Goal: Information Seeking & Learning: Learn about a topic

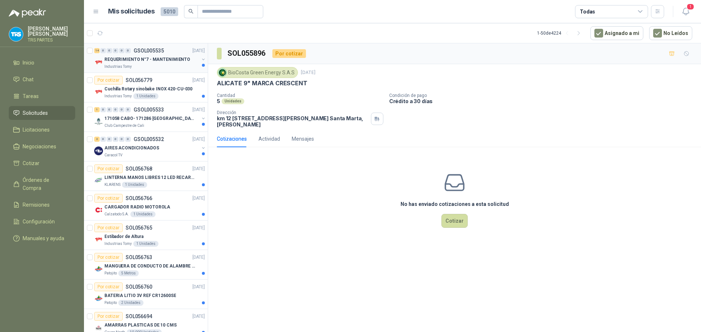
click at [171, 56] on p "REQUERIMIENTO N°7 - MANTENIMIENTO" at bounding box center [147, 59] width 86 height 7
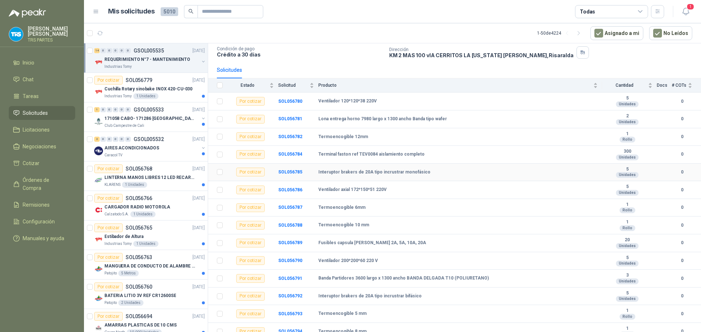
scroll to position [54, 0]
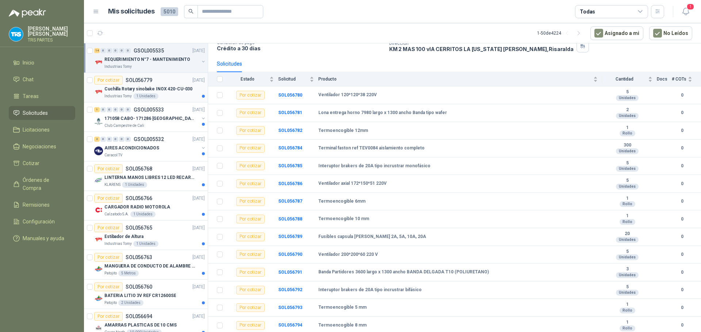
click at [154, 82] on div "Por cotizar SOL056779 [DATE]" at bounding box center [149, 80] width 111 height 9
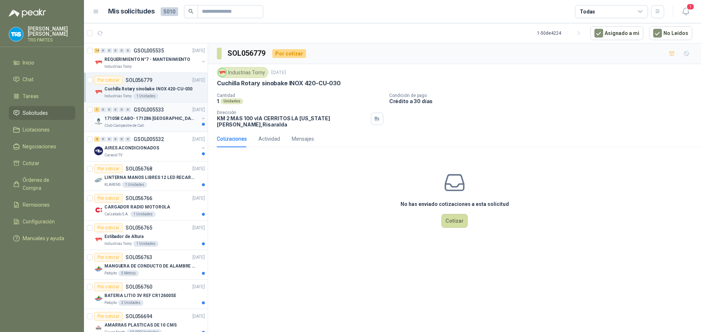
click at [170, 112] on div "1 0 0 0 0 0 GSOL005533 [DATE]" at bounding box center [150, 109] width 112 height 9
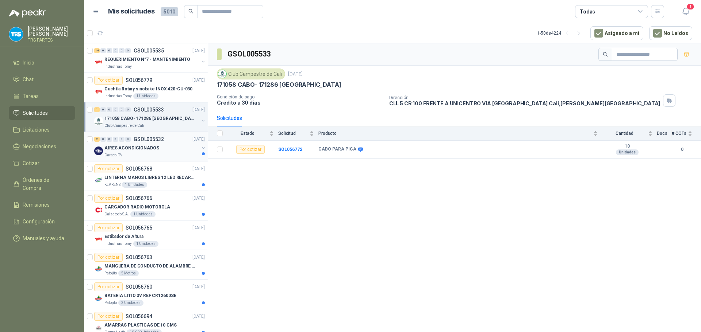
click at [161, 138] on p "GSOL005532" at bounding box center [149, 139] width 30 height 5
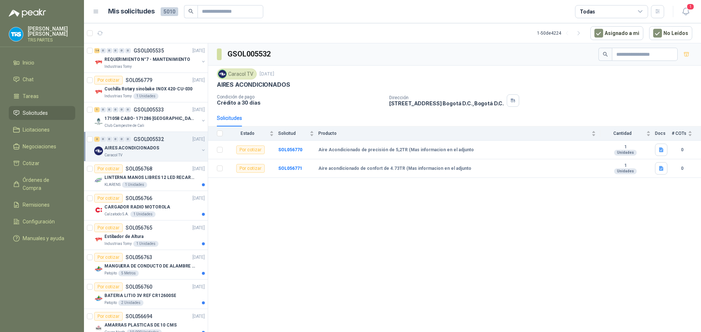
click at [172, 141] on div "2 0 0 0 0 0 GSOL005532 [DATE]" at bounding box center [150, 139] width 112 height 9
click at [145, 141] on p "GSOL005532" at bounding box center [149, 139] width 30 height 5
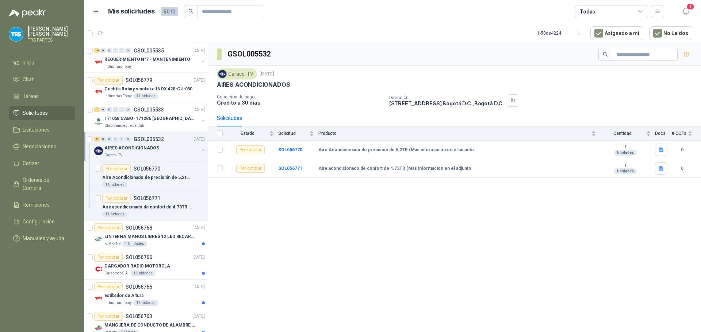
click at [145, 141] on p "GSOL005532" at bounding box center [149, 139] width 30 height 5
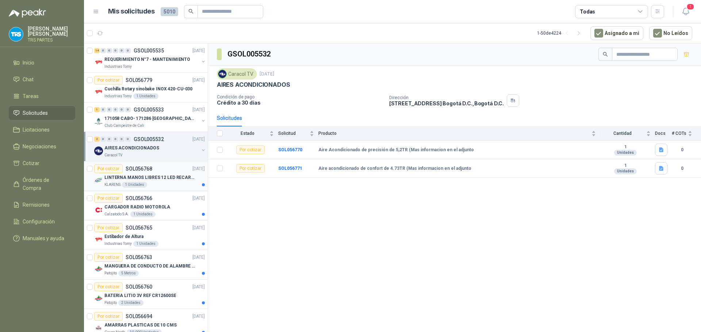
click at [159, 177] on p "LINTERNA MANOS LIBRES 12 LED RECARGALE" at bounding box center [149, 177] width 91 height 7
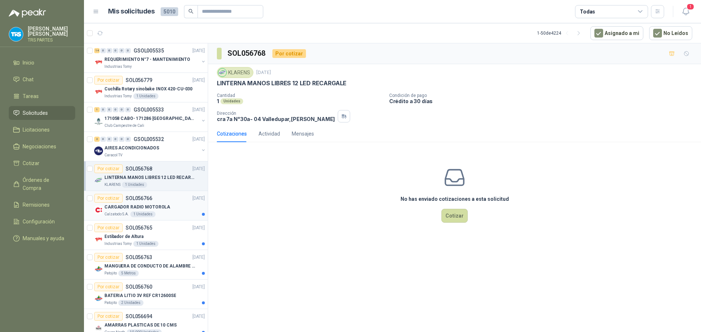
click at [161, 202] on div "Por cotizar SOL056766 [DATE]" at bounding box center [149, 198] width 111 height 9
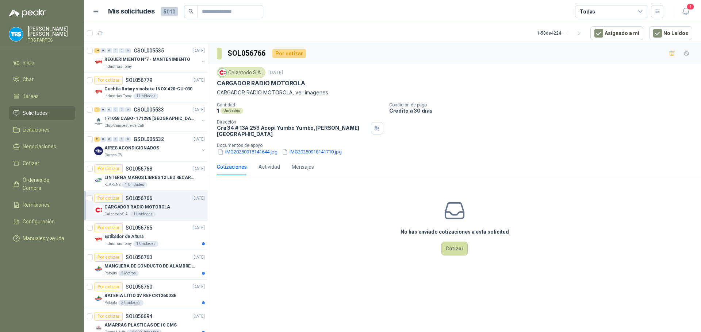
scroll to position [36, 0]
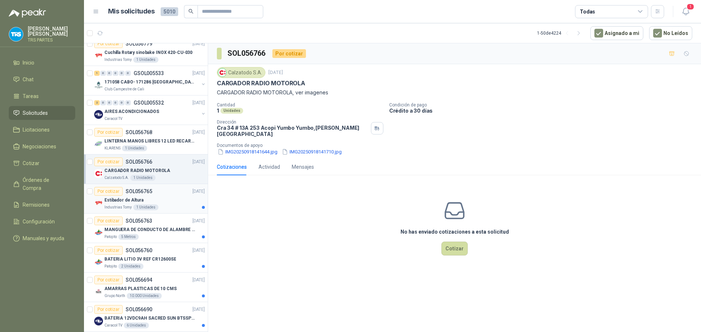
click at [162, 195] on div "Por cotizar SOL056765 [DATE]" at bounding box center [149, 191] width 111 height 9
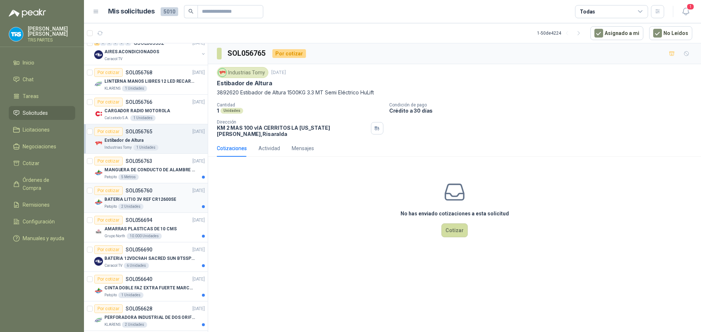
scroll to position [109, 0]
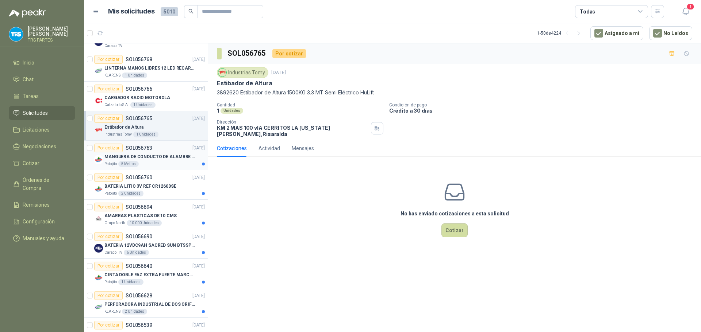
click at [172, 158] on p "MANGUERA DE CONDUCTO DE ALAMBRE DE ACERO PU" at bounding box center [149, 157] width 91 height 7
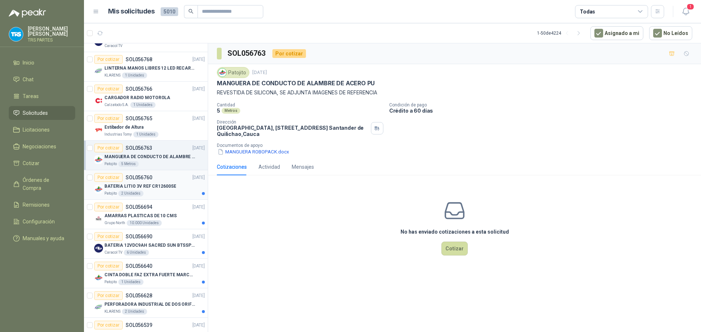
click at [170, 180] on div "Por cotizar SOL056760 [DATE]" at bounding box center [149, 177] width 111 height 9
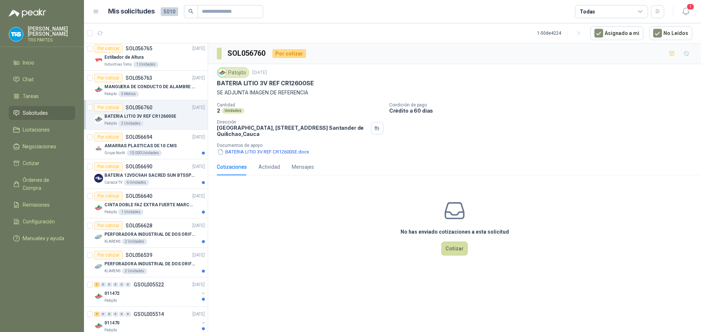
scroll to position [182, 0]
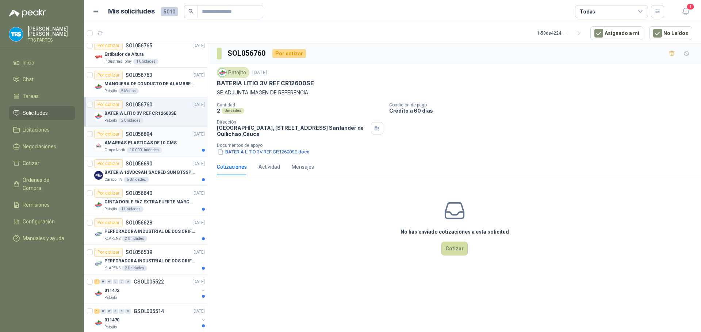
click at [174, 143] on div "AMARRAS PLASTICAS DE 10 CMS" at bounding box center [154, 143] width 100 height 9
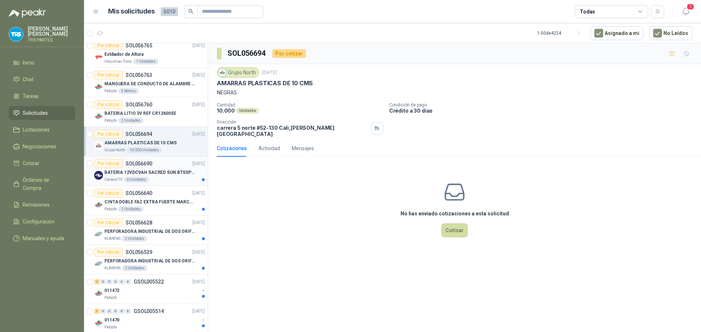
click at [175, 170] on p "BATERIA 12VDC9AH SACRED SUN BTSSP12-9HR" at bounding box center [149, 172] width 91 height 7
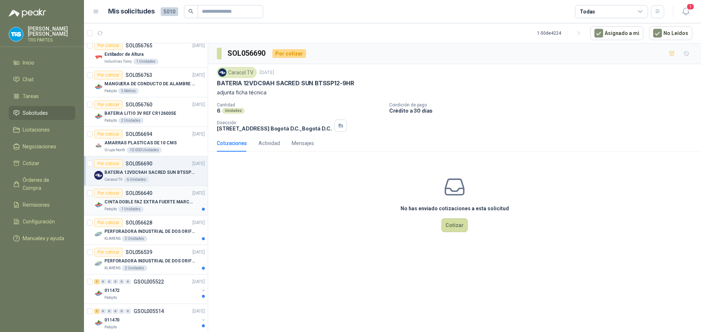
click at [169, 195] on div "Por cotizar SOL056640 [DATE]" at bounding box center [149, 193] width 111 height 9
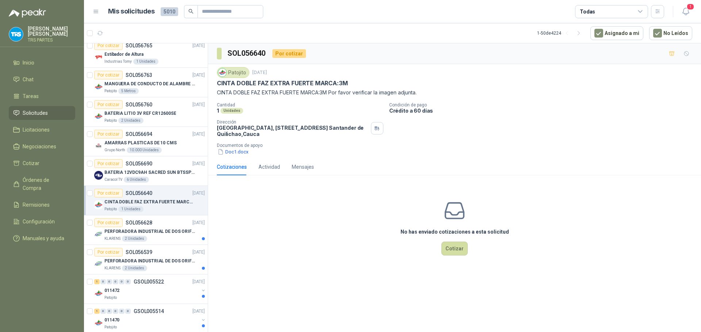
scroll to position [219, 0]
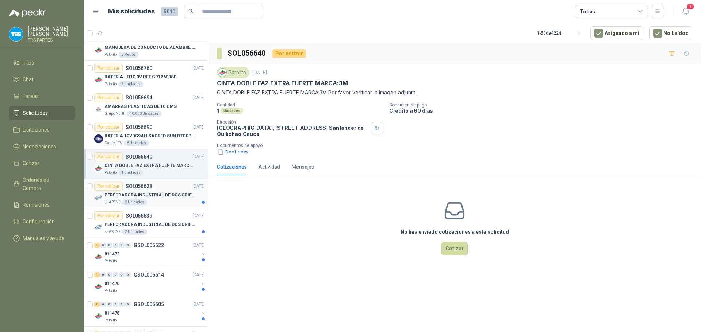
click at [167, 187] on div "Por cotizar SOL056628 [DATE]" at bounding box center [149, 186] width 111 height 9
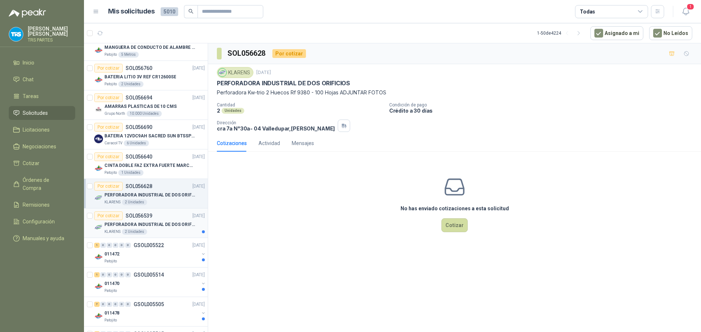
click at [164, 212] on div "Por cotizar SOL056539 [DATE]" at bounding box center [149, 216] width 111 height 9
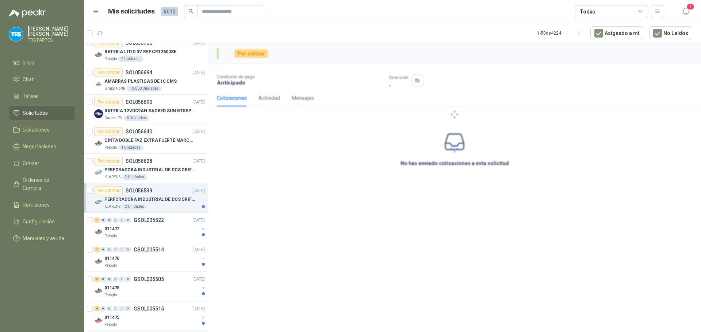
scroll to position [255, 0]
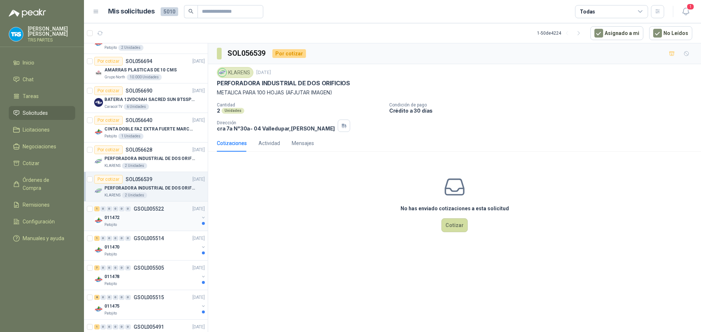
click at [165, 209] on div "1 0 0 0 0 0 GSOL005522 [DATE]" at bounding box center [150, 209] width 112 height 9
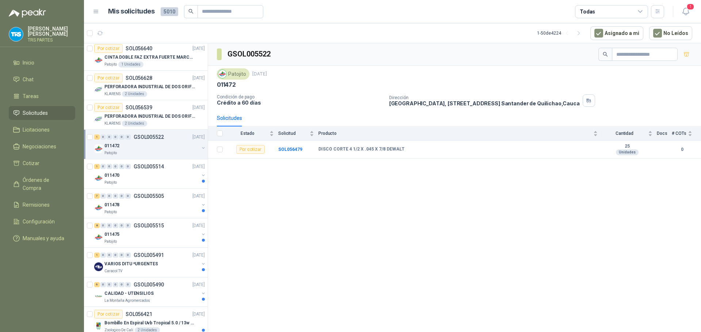
scroll to position [328, 0]
click at [173, 173] on div "011470" at bounding box center [151, 174] width 95 height 9
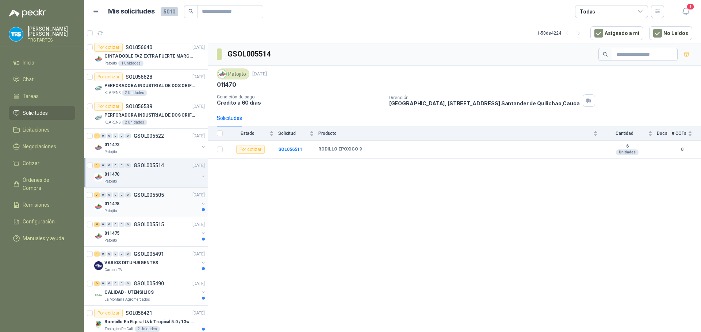
click at [165, 205] on div "011478" at bounding box center [151, 204] width 95 height 9
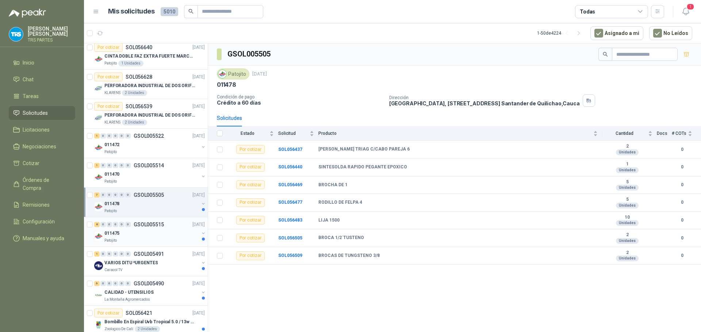
click at [162, 230] on div "011475" at bounding box center [151, 233] width 95 height 9
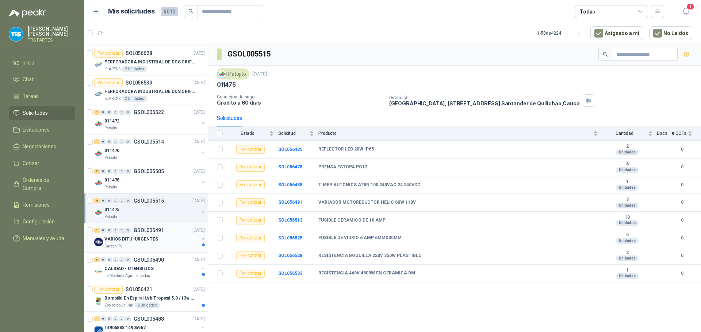
scroll to position [365, 0]
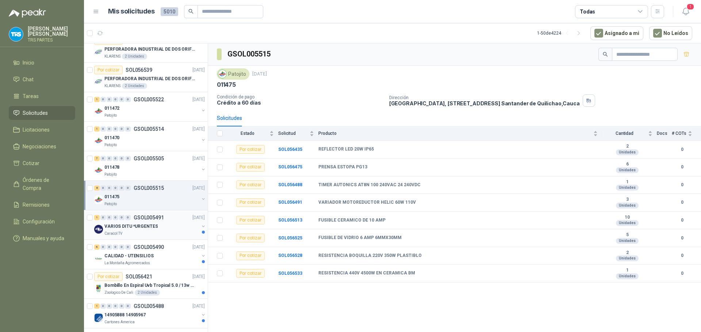
click at [163, 227] on div "VARIOS DITU *URGENTES" at bounding box center [151, 226] width 95 height 9
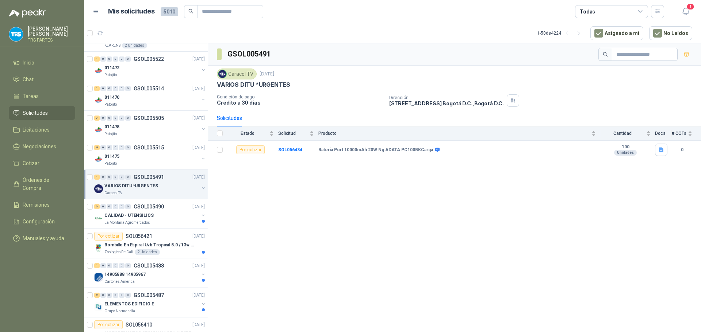
scroll to position [438, 0]
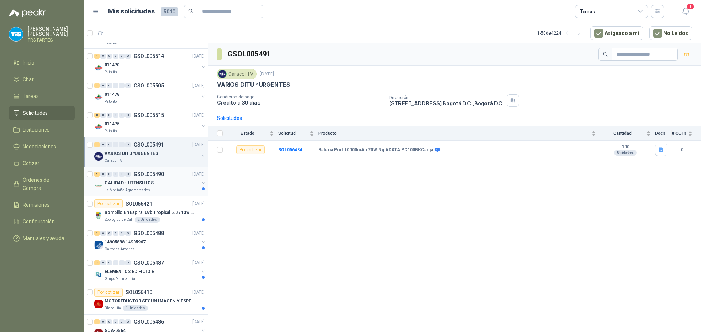
click at [171, 186] on div "CALIDAD - UTENSILIOS" at bounding box center [151, 183] width 95 height 9
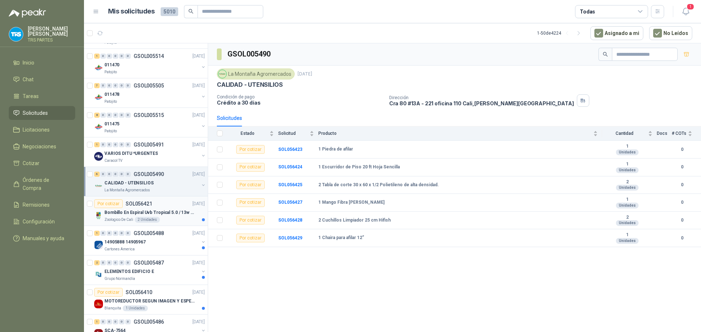
click at [166, 209] on div "Bombillo En Espiral Uvb Tropical 5.0 / 13w Reptiles (ectotermos)" at bounding box center [154, 212] width 100 height 9
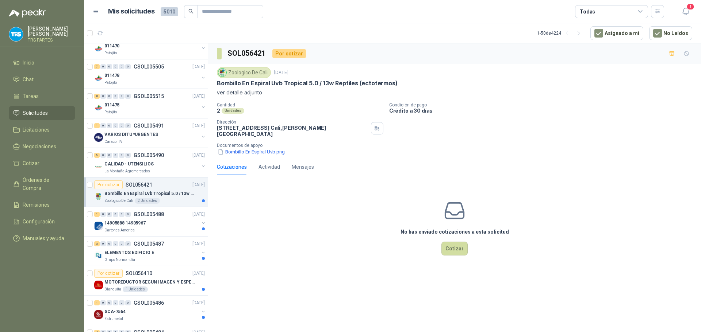
scroll to position [474, 0]
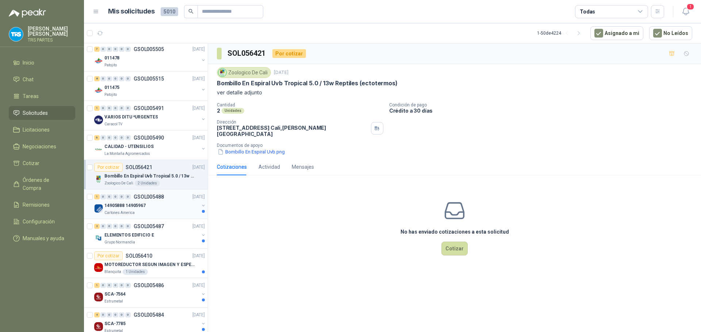
click at [169, 206] on div "14905888 14905967" at bounding box center [151, 205] width 95 height 9
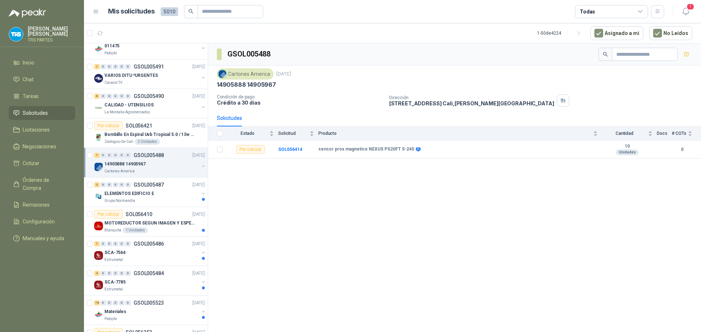
scroll to position [547, 0]
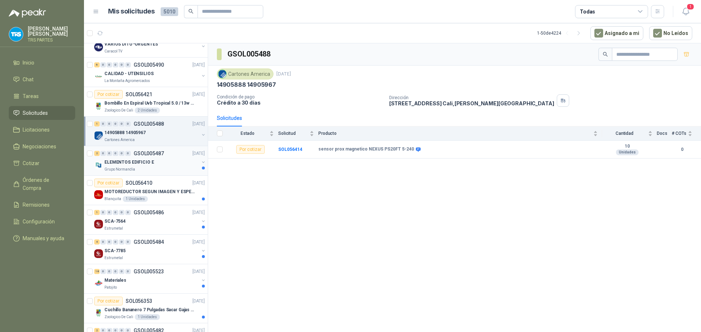
click at [176, 163] on div "ELEMENTOS EDIFICIO E" at bounding box center [151, 162] width 95 height 9
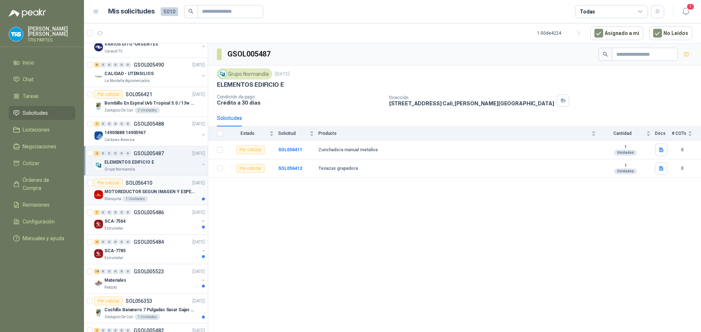
click at [171, 184] on div "Por cotizar SOL056410 [DATE]" at bounding box center [149, 183] width 111 height 9
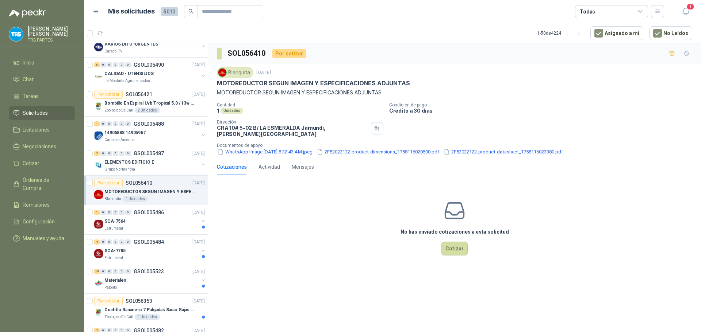
scroll to position [584, 0]
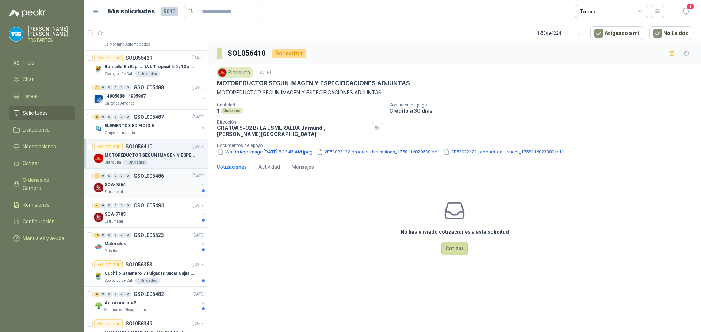
click at [174, 180] on div "1 0 0 0 0 0 GSOL005486 [DATE]" at bounding box center [150, 176] width 112 height 9
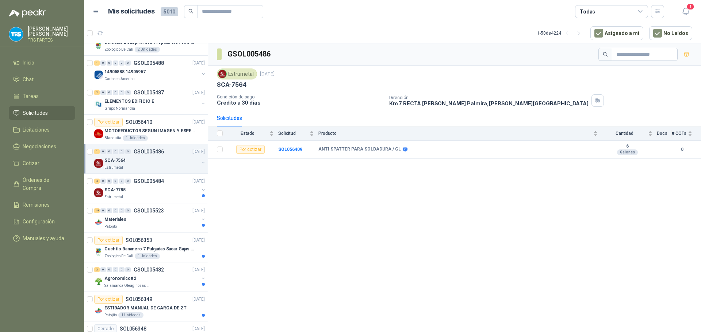
scroll to position [620, 0]
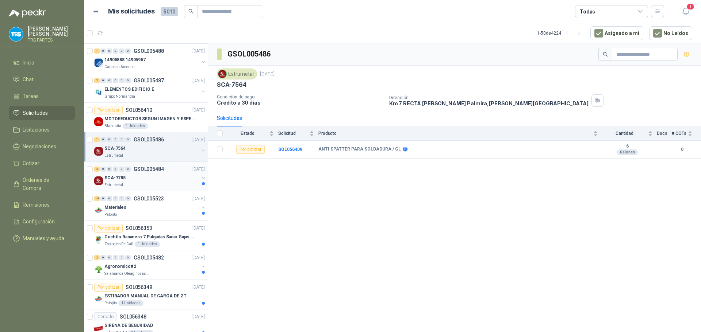
click at [174, 172] on div "4 0 0 0 0 0 GSOL005484 [DATE]" at bounding box center [150, 169] width 112 height 9
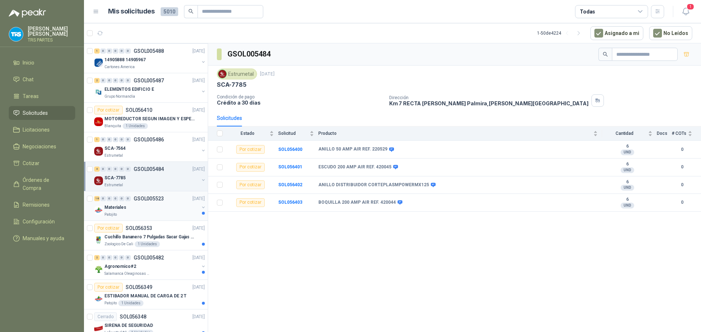
click at [166, 203] on div "Materiales" at bounding box center [151, 207] width 95 height 9
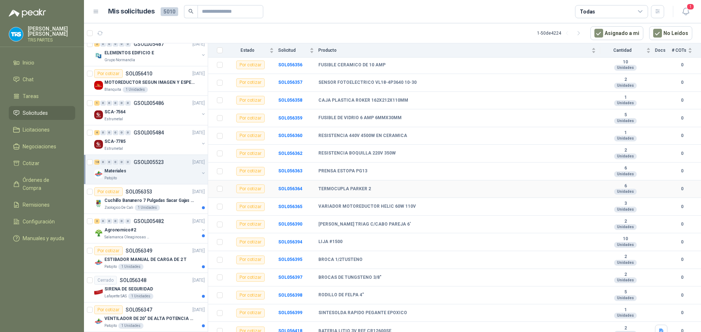
scroll to position [126, 0]
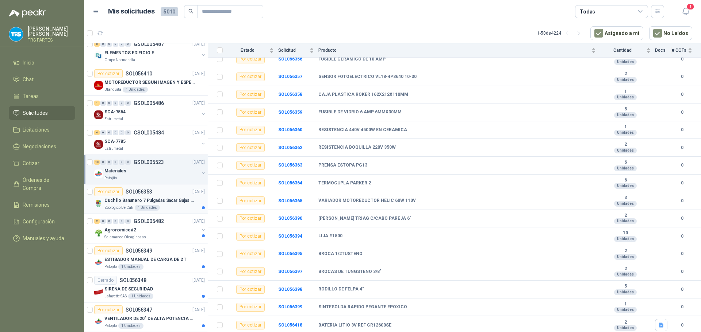
click at [168, 198] on p "Cuchillo Bananero 7 Pulgadas Sacar Gajas O Deshoje O Desman" at bounding box center [149, 200] width 91 height 7
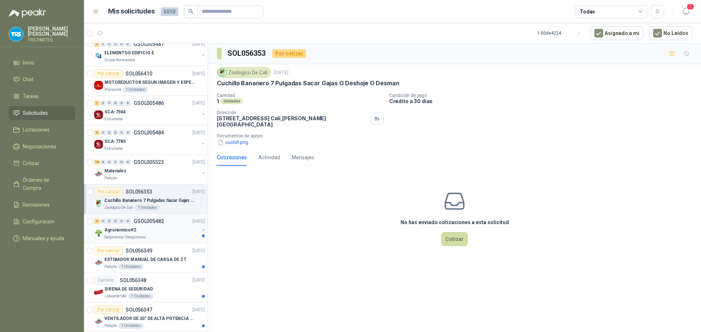
click at [163, 230] on div "Agronomico#2" at bounding box center [151, 230] width 95 height 9
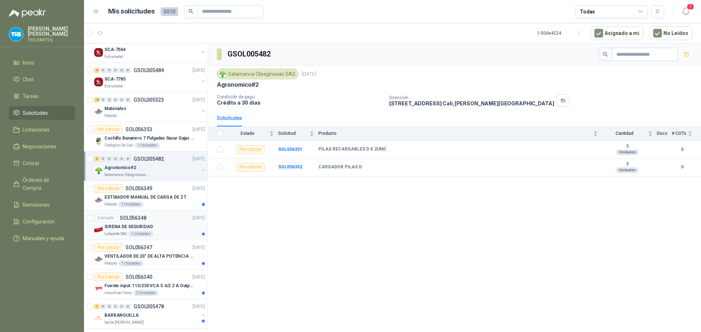
scroll to position [730, 0]
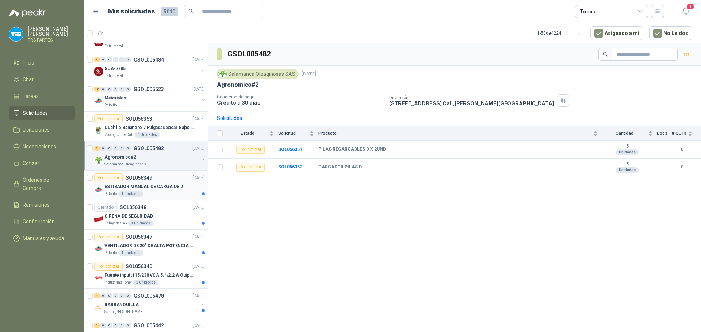
click at [182, 186] on div "ESTIBADOR MANUAL DE CARGA DE 2 T" at bounding box center [154, 186] width 100 height 9
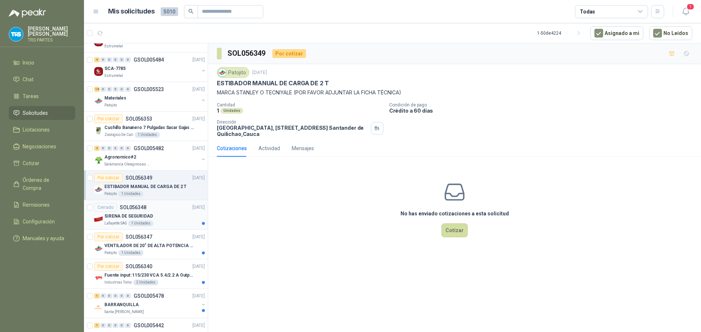
click at [169, 209] on div "Cerrado SOL056348 [DATE]" at bounding box center [149, 207] width 111 height 9
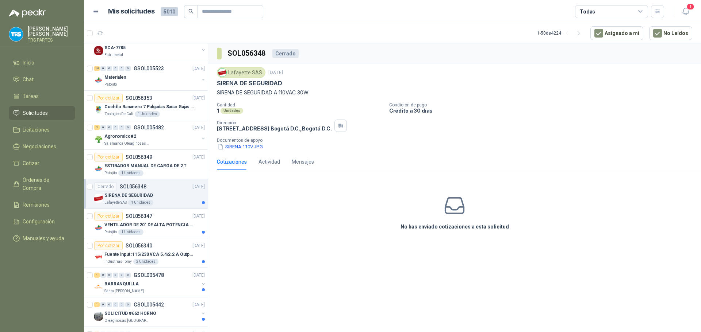
scroll to position [766, 0]
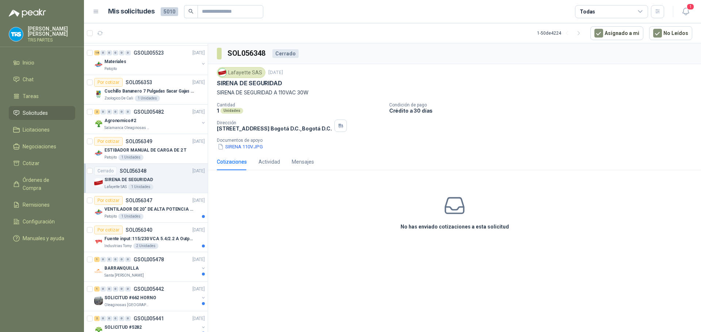
click at [168, 210] on p "VENTILADOR DE 20" DE ALTA POTENCIA PARA ANCLAR A LA PARED" at bounding box center [149, 209] width 91 height 7
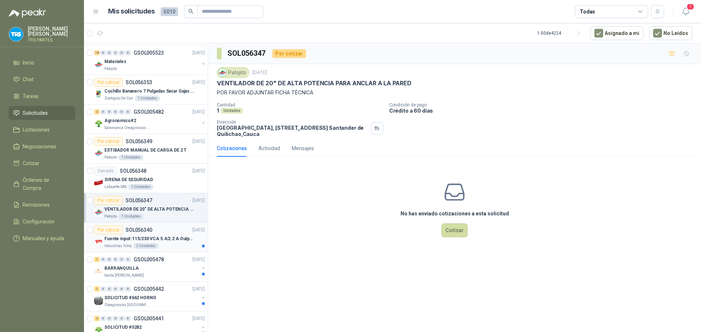
click at [166, 236] on p "Fuente input :115/230 VCA 5.4/2.2 A Output: 24 VDC 10 A 47-63 Hz" at bounding box center [149, 239] width 91 height 7
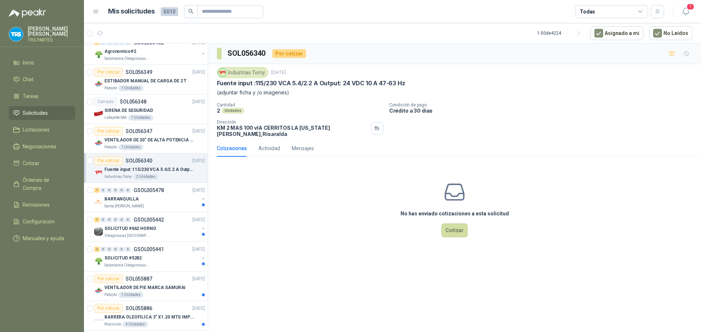
scroll to position [839, 0]
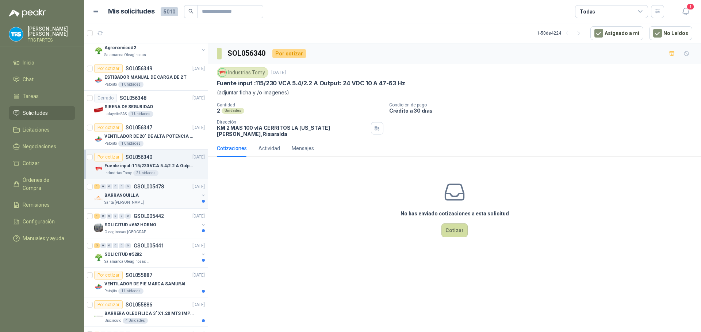
click at [174, 191] on div "1 0 0 0 0 0 GSOL005478 [DATE]" at bounding box center [150, 186] width 112 height 9
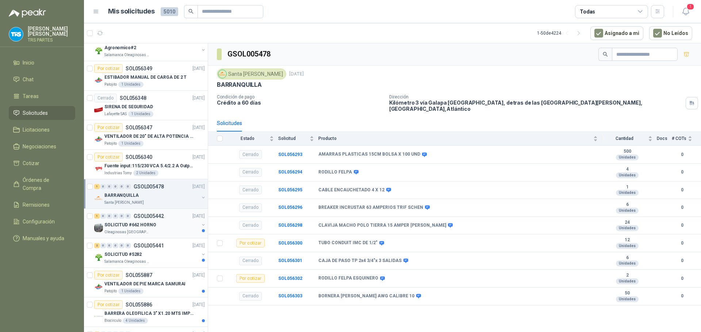
click at [166, 218] on div "1 0 0 0 0 0 GSOL005442 [DATE]" at bounding box center [150, 216] width 112 height 9
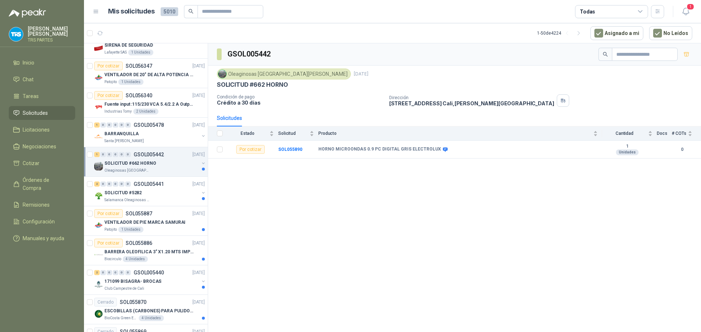
scroll to position [912, 0]
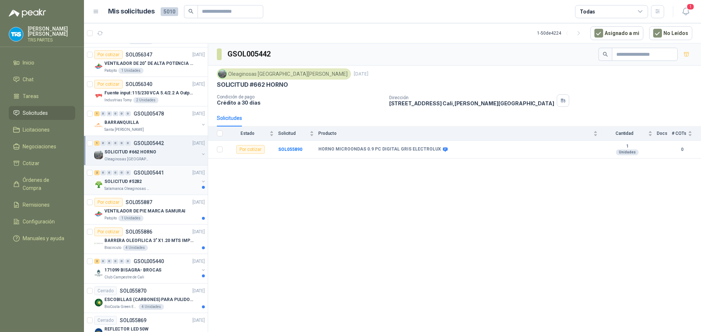
click at [170, 176] on div "2 0 0 0 0 0 GSOL005441 [DATE]" at bounding box center [150, 173] width 112 height 9
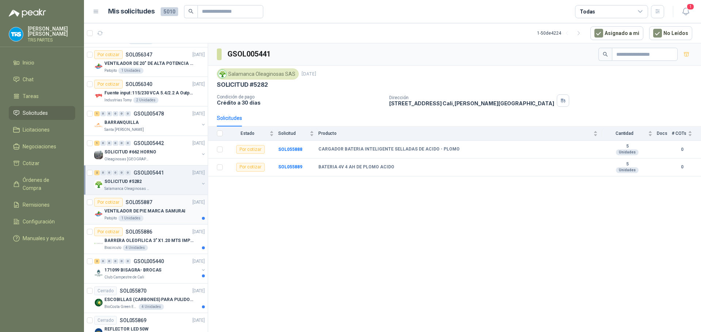
click at [166, 208] on p "VENTILADOR DE PIE MARCA SAMURAI" at bounding box center [144, 211] width 81 height 7
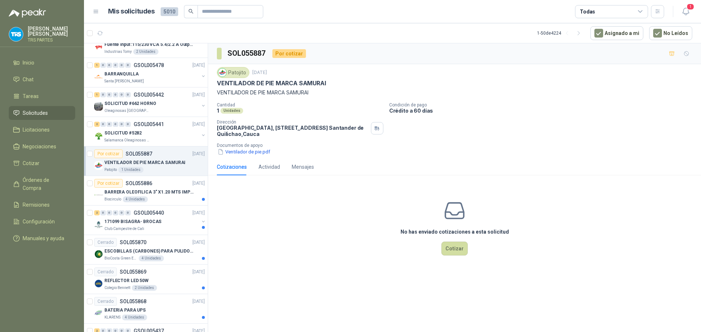
scroll to position [985, 0]
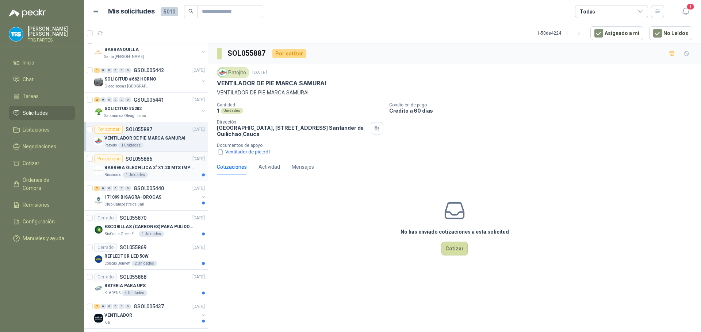
click at [170, 170] on p "BARRERA OLEOFILICA 3" X1.20 MTS IMPORTADO" at bounding box center [149, 168] width 91 height 7
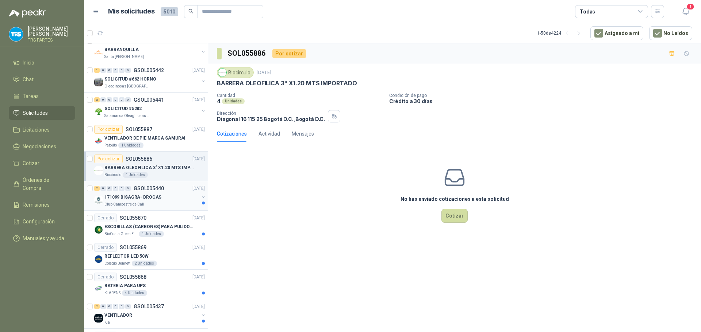
click at [164, 194] on div "171099 BISAGRA- BROCAS" at bounding box center [151, 197] width 95 height 9
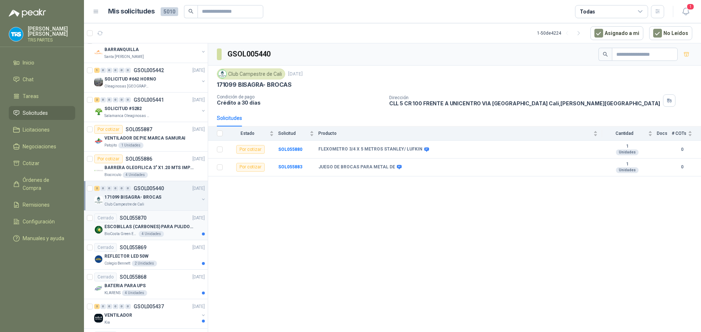
click at [159, 221] on div "Cerrado SOL055870 [DATE]" at bounding box center [149, 218] width 111 height 9
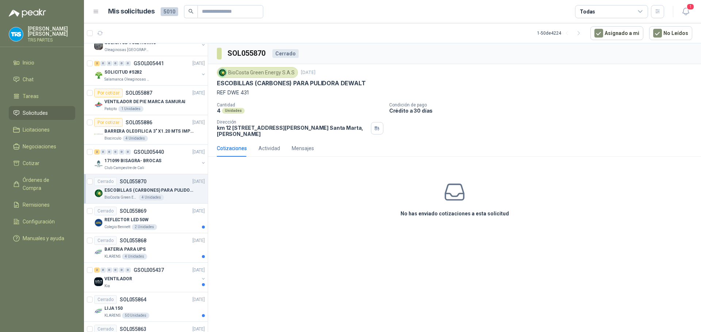
scroll to position [1058, 0]
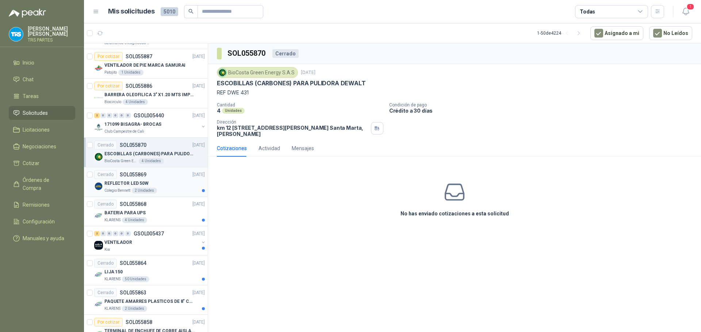
click at [170, 181] on div "REFLECTOR LED 50W" at bounding box center [154, 183] width 100 height 9
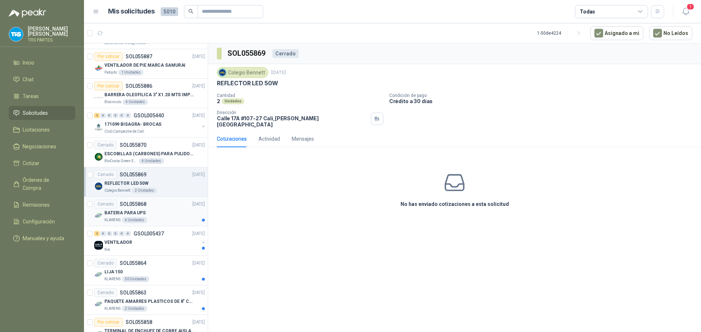
click at [162, 212] on div "BATERIA PARA UPS" at bounding box center [154, 213] width 100 height 9
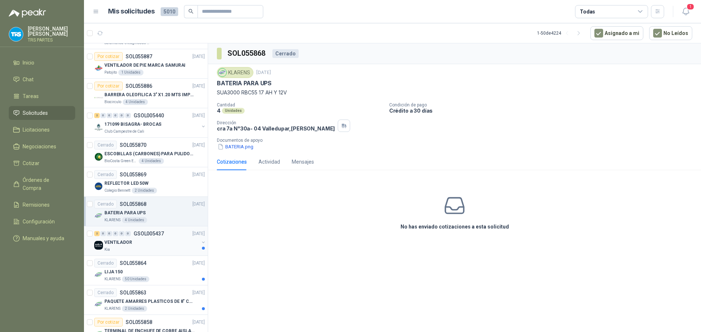
click at [161, 236] on p "GSOL005437" at bounding box center [149, 233] width 30 height 5
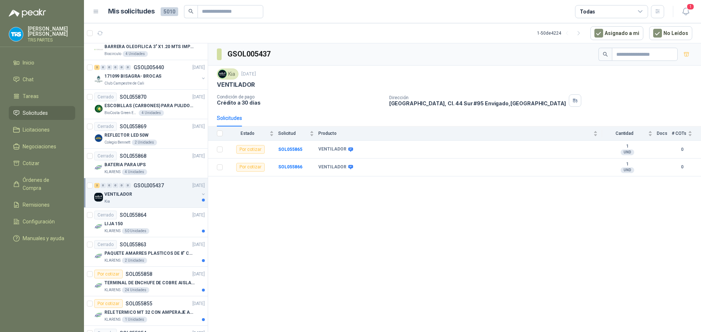
scroll to position [1168, 0]
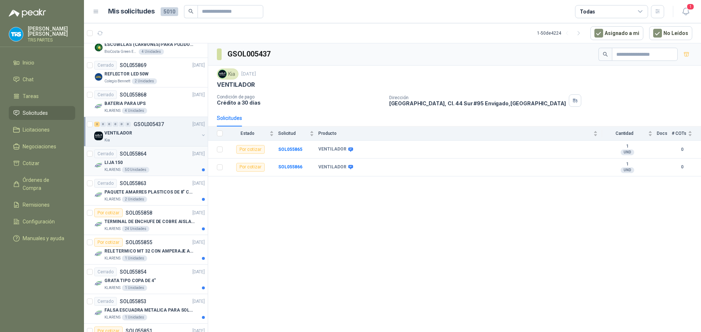
click at [176, 160] on div "LIJA 150" at bounding box center [154, 162] width 100 height 9
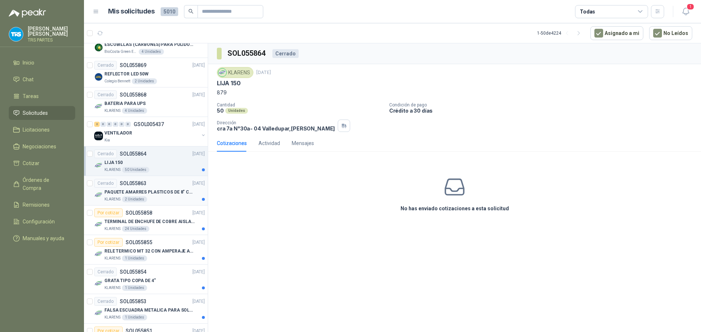
click at [168, 195] on p "PAQUETE AMARRES PLASTICOS DE 8" COLOR NEGRO" at bounding box center [149, 192] width 91 height 7
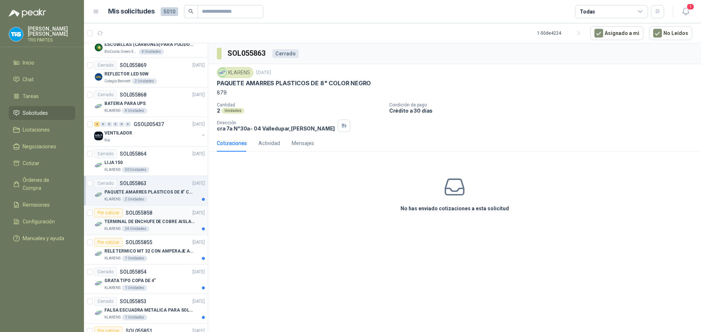
click at [167, 214] on div "Por cotizar SOL055858 [DATE]" at bounding box center [149, 213] width 111 height 9
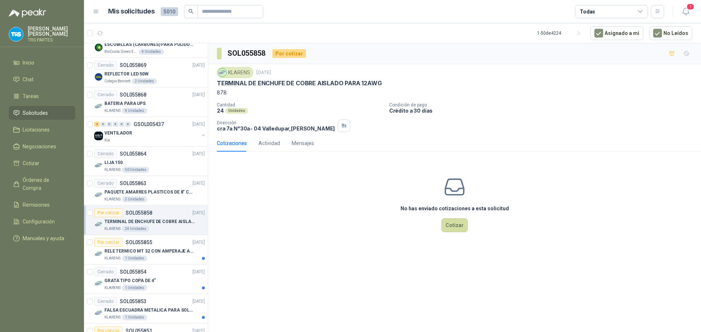
scroll to position [1197, 0]
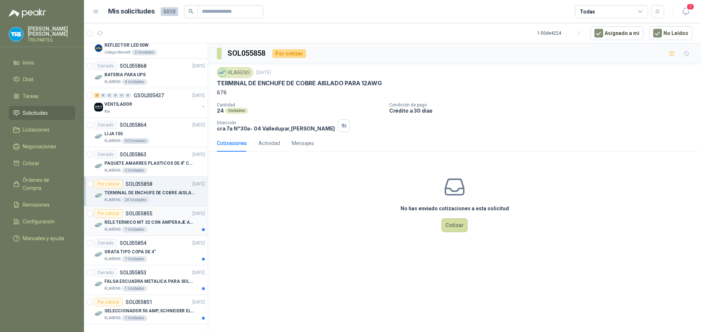
click at [159, 228] on div "KLARENS 1 Unidades" at bounding box center [154, 230] width 100 height 6
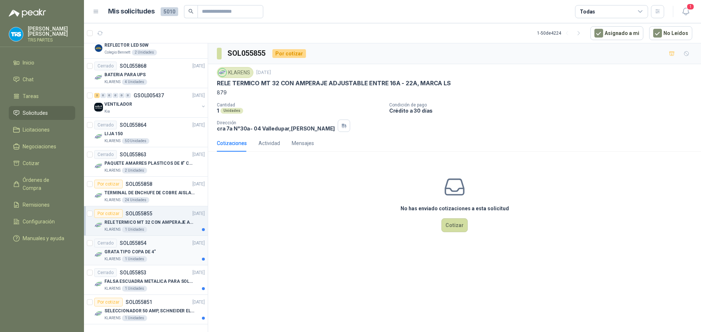
click at [162, 247] on div "Cerrado SOL055854 [DATE]" at bounding box center [149, 243] width 111 height 9
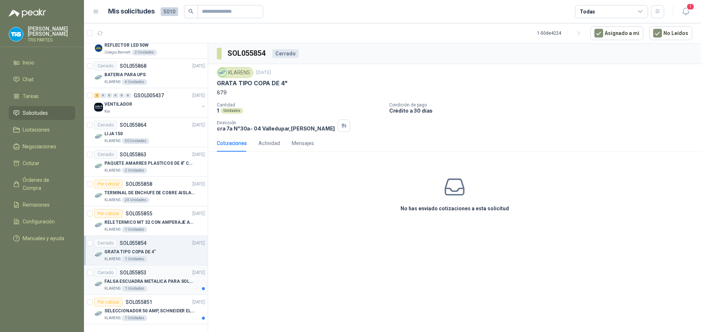
click at [165, 274] on div "Cerrado SOL055853 [DATE]" at bounding box center [149, 273] width 111 height 9
click at [152, 309] on p "SELECCIONADOR 50 AMP, SCHNEIDER ELECTRIC, NSC100N" at bounding box center [149, 311] width 91 height 7
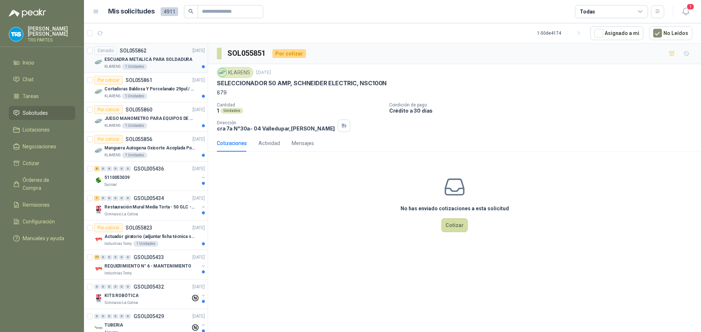
click at [162, 55] on div "ESCUADRA METALICA PARA SOLDADURA" at bounding box center [154, 59] width 100 height 9
click at [154, 88] on p "Cortadoras Baldosa Y Porcelanato 29pul / 74cm - Truper 15827" at bounding box center [149, 89] width 91 height 7
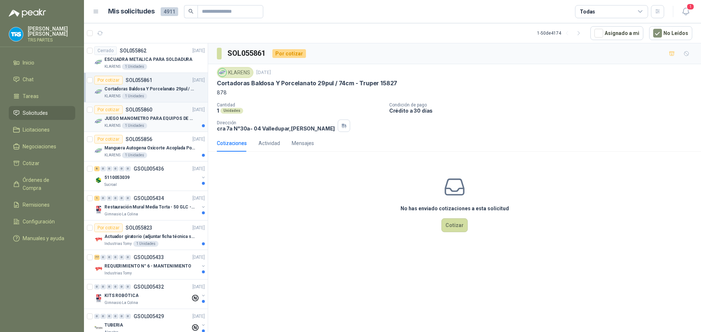
click at [155, 114] on div "Por cotizar SOL055860 [DATE]" at bounding box center [149, 109] width 111 height 9
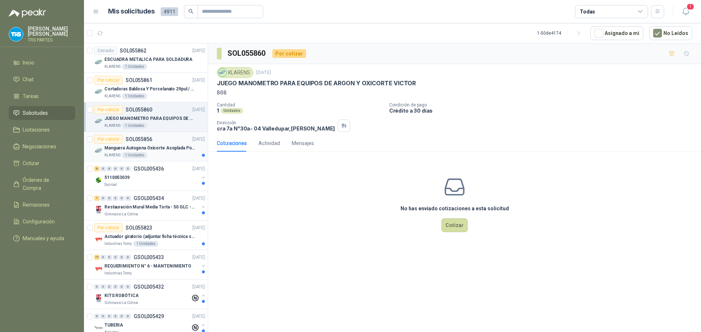
click at [165, 148] on p "Manguera Autogena Oxicorte Acoplada Por 10 Metros" at bounding box center [149, 148] width 91 height 7
click at [172, 122] on div "JUEGO MANOMETRO PARA EQUIPOS DE ARGON Y OXICORTE VICTOR" at bounding box center [154, 118] width 100 height 9
click at [165, 151] on p "Manguera Autogena Oxicorte Acoplada Por 10 Metros" at bounding box center [149, 148] width 91 height 7
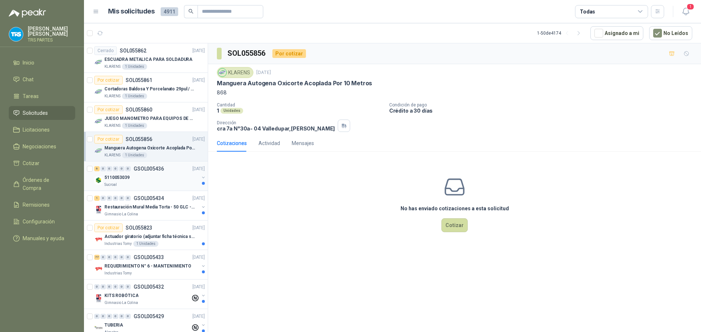
click at [162, 176] on div "5110053039" at bounding box center [151, 177] width 95 height 9
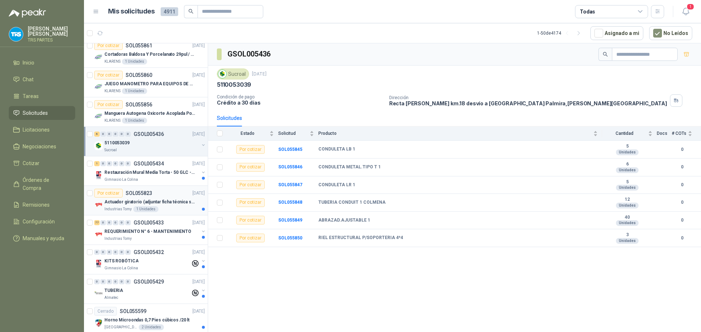
scroll to position [36, 0]
click at [169, 169] on p "Restauración Mural Media Torta - 50 GLC - URGENTE" at bounding box center [149, 171] width 91 height 7
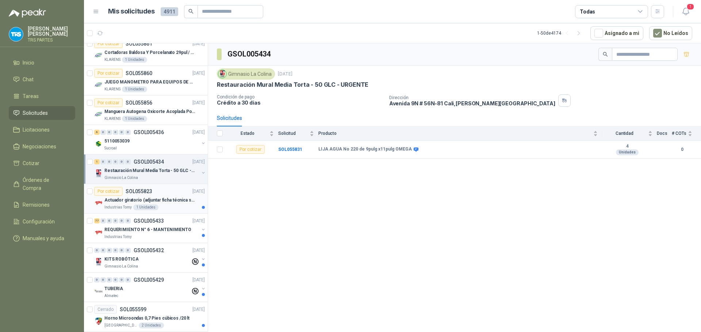
click at [160, 191] on div "Por cotizar SOL055823 [DATE]" at bounding box center [149, 191] width 111 height 9
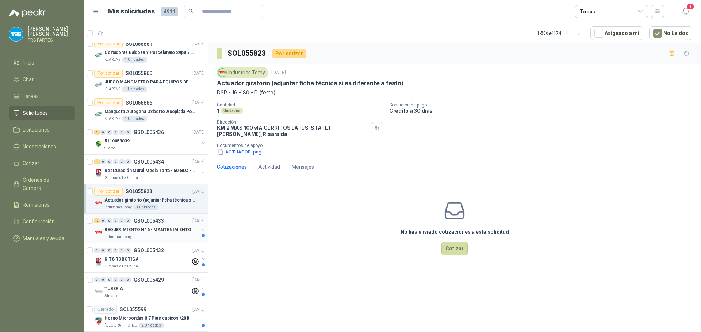
click at [166, 222] on div "77 0 0 0 0 0 GSOL005433 [DATE]" at bounding box center [150, 221] width 112 height 9
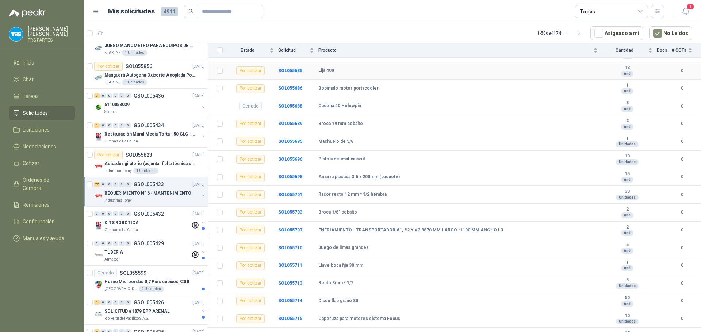
scroll to position [438, 0]
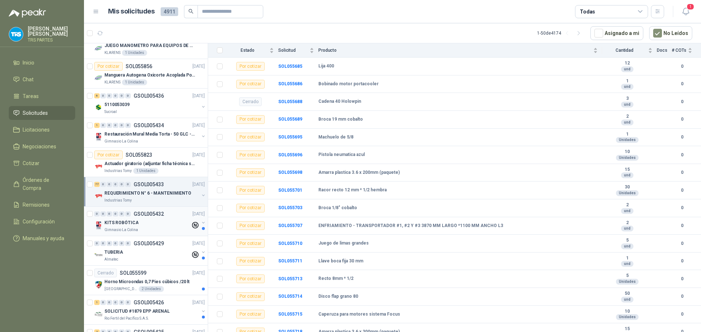
click at [145, 218] on div "0 0 0 0 0 0 GSOL005432 [DATE]" at bounding box center [150, 214] width 112 height 9
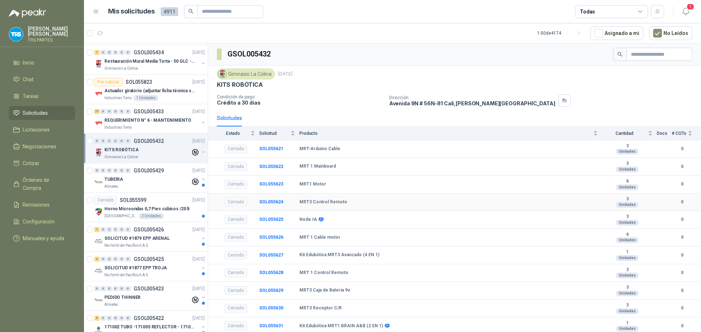
scroll to position [36, 0]
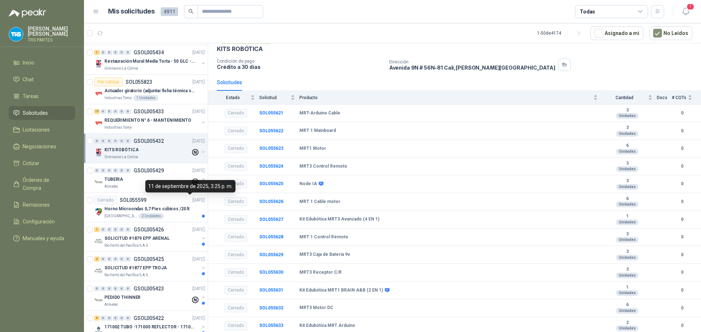
click at [151, 180] on div "11 de septiembre de 2025, 3:25 p. m." at bounding box center [190, 186] width 90 height 12
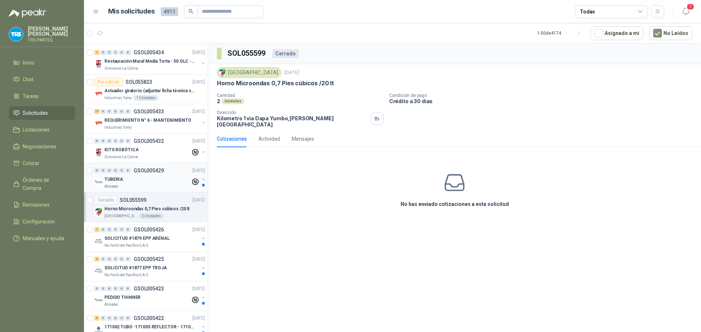
click at [156, 174] on div "0 0 0 0 0 0 GSOL005429 [DATE]" at bounding box center [150, 170] width 112 height 9
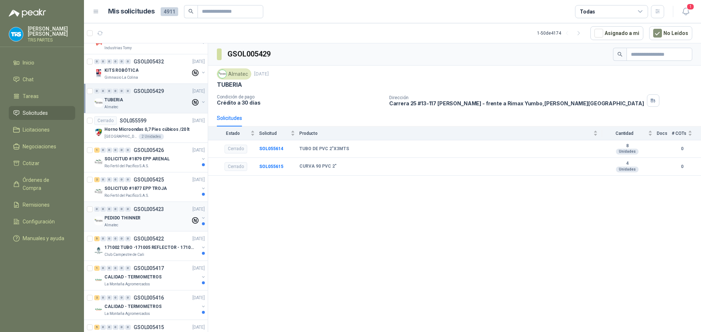
scroll to position [255, 0]
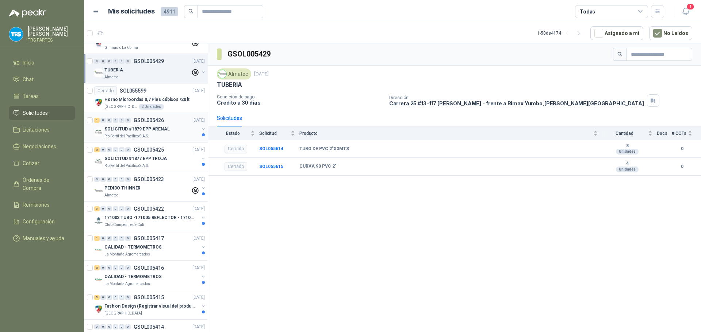
click at [163, 123] on p "GSOL005426" at bounding box center [149, 120] width 30 height 5
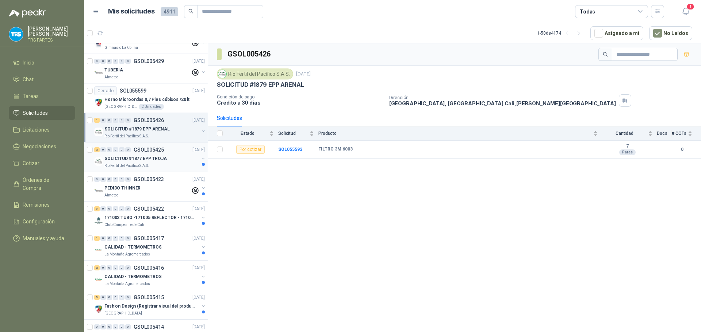
click at [164, 153] on div "2 0 0 0 0 0 GSOL005425 [DATE]" at bounding box center [150, 150] width 112 height 9
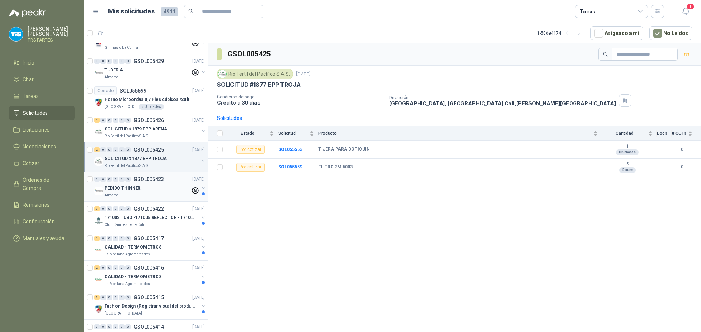
click at [157, 187] on div "PEDIDO THINNER" at bounding box center [147, 188] width 86 height 9
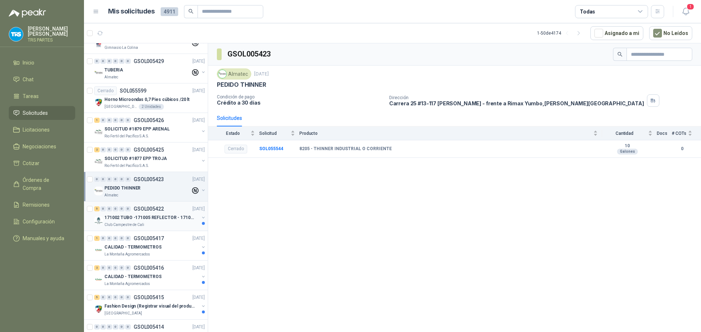
click at [164, 211] on div "5 0 0 0 0 0 GSOL005422 [DATE]" at bounding box center [150, 209] width 112 height 9
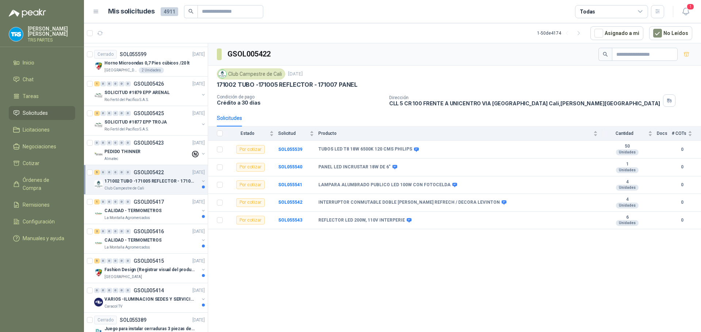
scroll to position [365, 0]
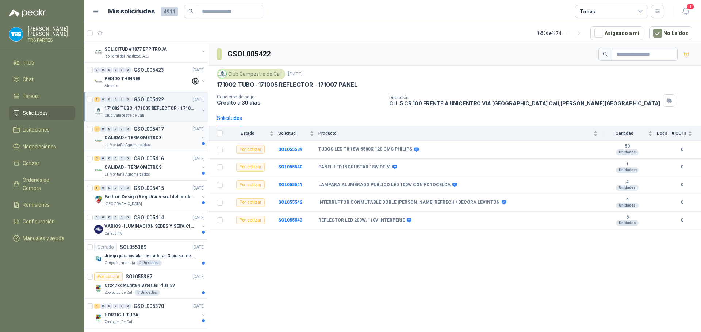
click at [170, 142] on div "La Montaña Agromercados" at bounding box center [151, 145] width 95 height 6
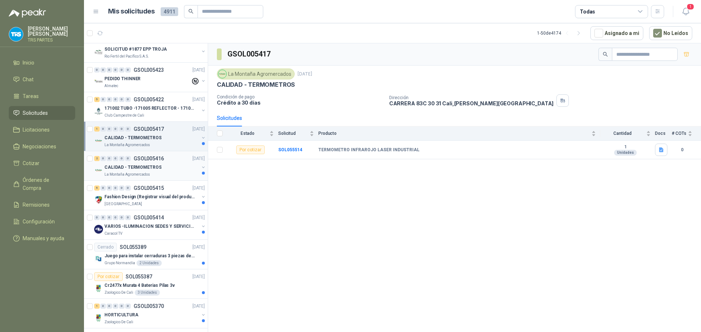
click at [166, 165] on div "CALIDAD - TERMOMETROS" at bounding box center [151, 167] width 95 height 9
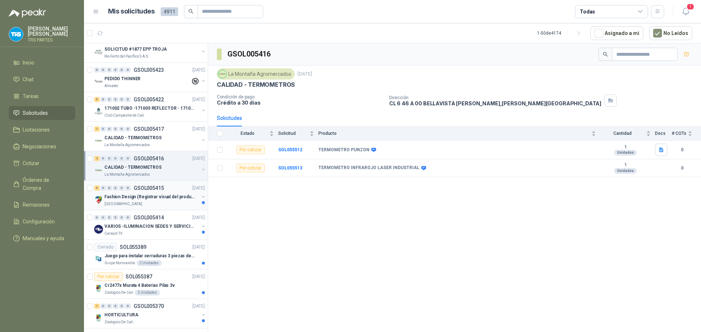
scroll to position [401, 0]
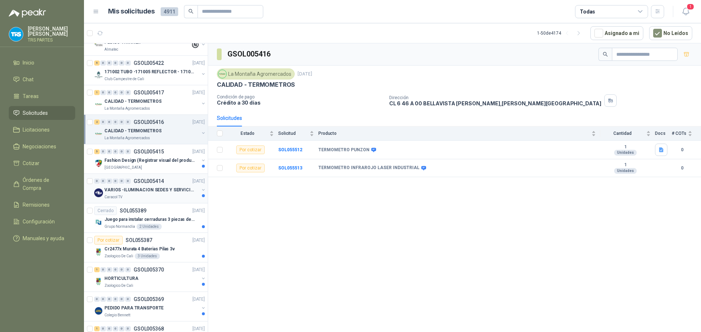
click at [170, 175] on div "0 0 0 0 0 0 GSOL005414 [DATE] VARIOS -ILUMINACION SEDES Y SERVICIOS Caracol TV" at bounding box center [146, 189] width 124 height 30
click at [170, 159] on p "Fashion Design (Registrar visual del producto)" at bounding box center [149, 160] width 91 height 7
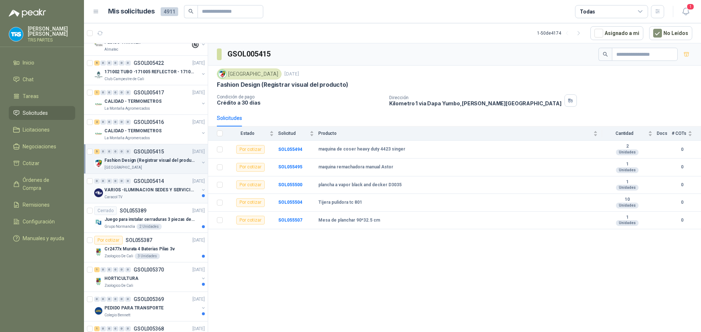
click at [163, 184] on div "0 0 0 0 0 0 GSOL005414 [DATE]" at bounding box center [150, 181] width 112 height 9
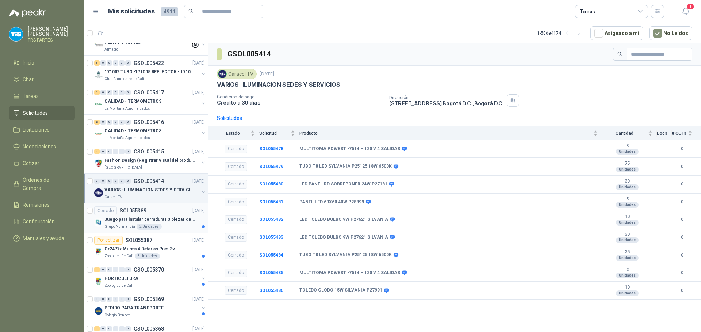
click at [162, 212] on div "Cerrado SOL055389 [DATE]" at bounding box center [149, 211] width 111 height 9
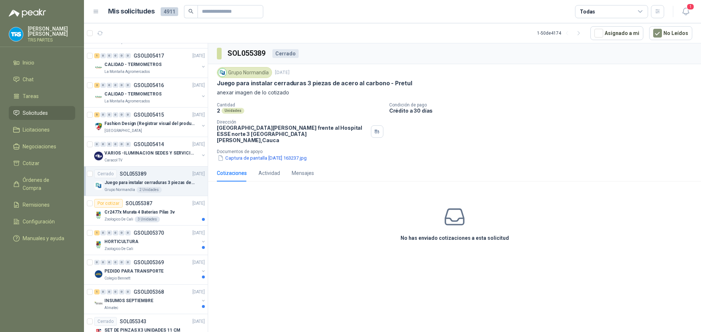
scroll to position [474, 0]
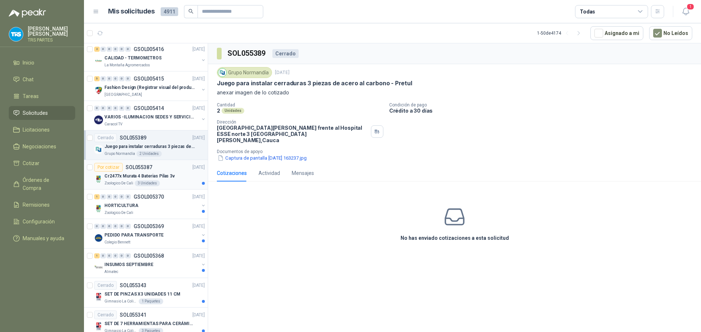
click at [162, 172] on div "Por cotizar SOL055387 [DATE]" at bounding box center [149, 167] width 111 height 9
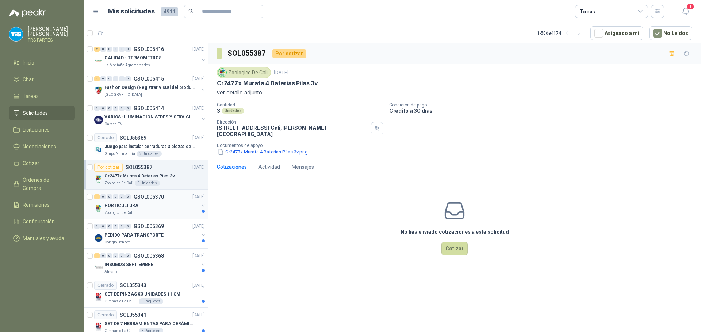
click at [161, 200] on p "GSOL005370" at bounding box center [149, 197] width 30 height 5
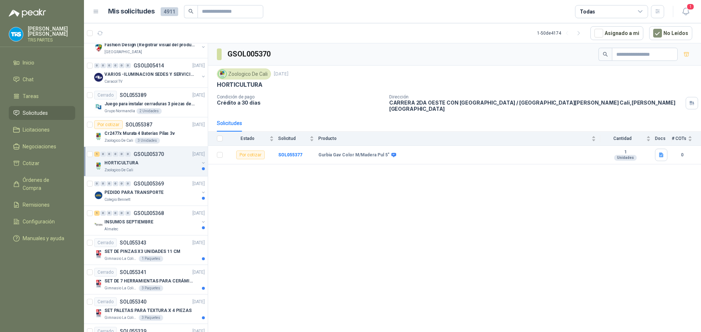
scroll to position [547, 0]
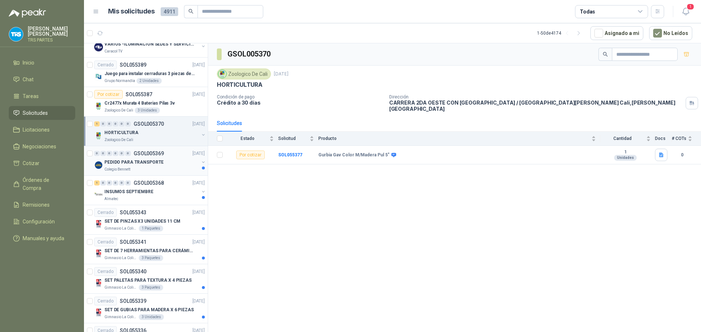
click at [170, 161] on div "PEDIDO PARA TRANSPORTE" at bounding box center [151, 162] width 95 height 9
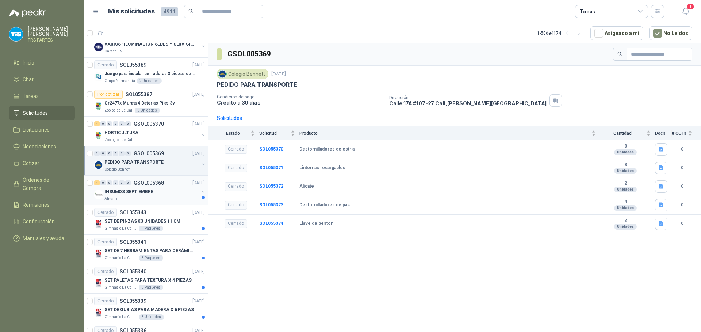
click at [167, 188] on div "INSUMOS SEPTIEMBRE" at bounding box center [151, 192] width 95 height 9
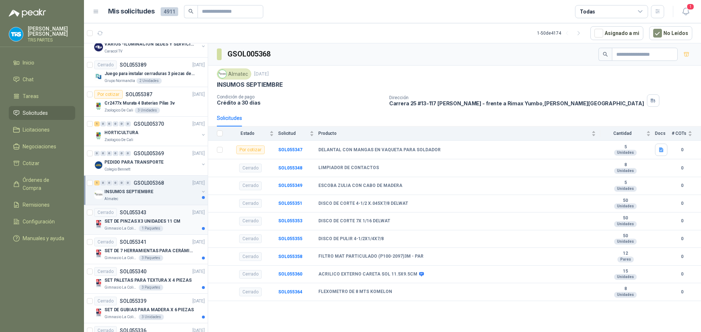
click at [171, 216] on div "Cerrado SOL055343 [DATE]" at bounding box center [149, 212] width 111 height 9
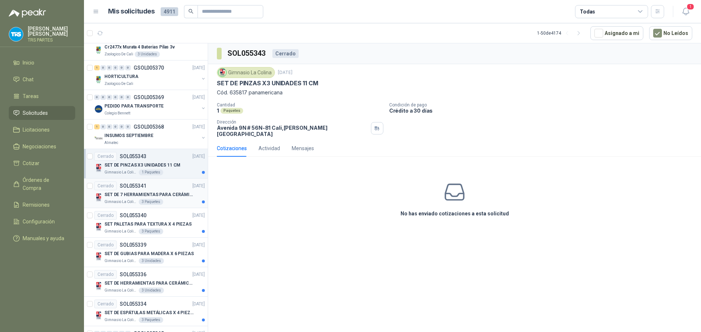
scroll to position [620, 0]
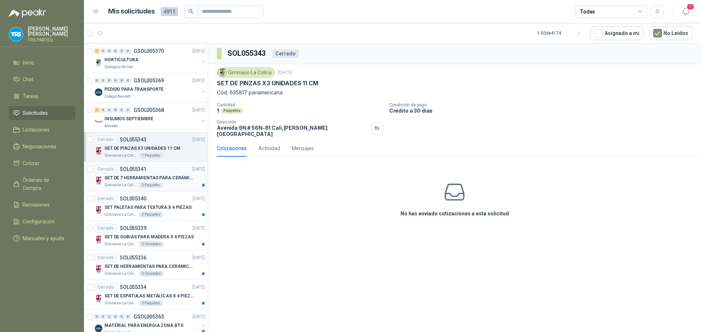
click at [174, 180] on p "SET DE 7 HERRAMIENTAS PARA CERÁMICA, AMARILLAS" at bounding box center [149, 178] width 91 height 7
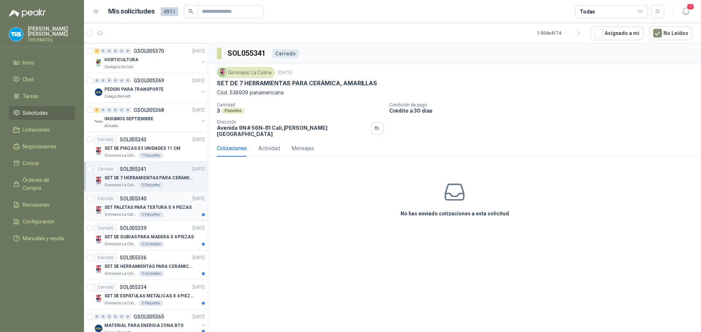
click at [165, 203] on div "Cerrado SOL055340 [DATE]" at bounding box center [149, 199] width 111 height 9
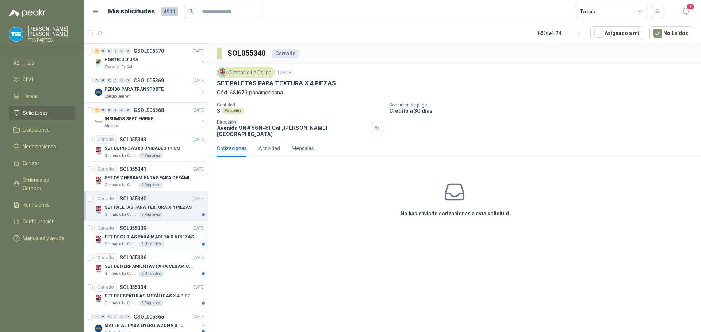
scroll to position [657, 0]
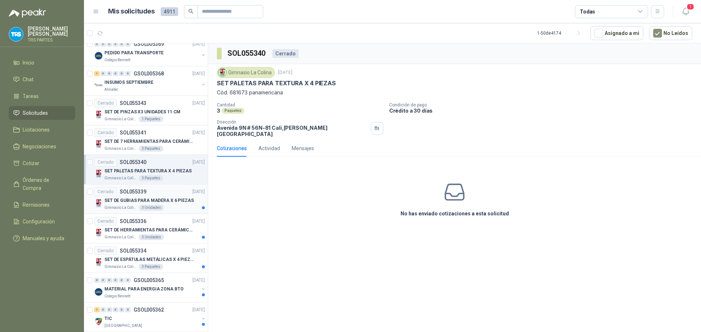
click at [166, 202] on p "SET DE GUBIAS PARA MADERA X 6 PIEZAS" at bounding box center [148, 200] width 89 height 7
click at [165, 224] on div "Cerrado SOL055336 [DATE]" at bounding box center [149, 221] width 111 height 9
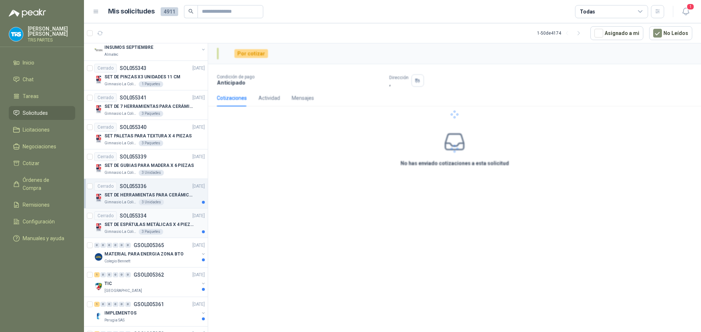
scroll to position [693, 0]
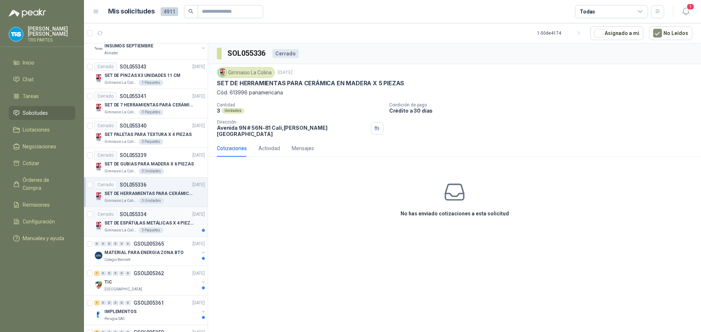
click at [166, 216] on div "Cerrado SOL055334 [DATE]" at bounding box center [149, 214] width 111 height 9
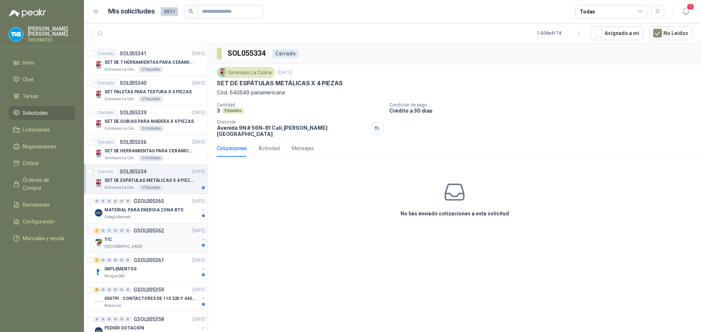
scroll to position [766, 0]
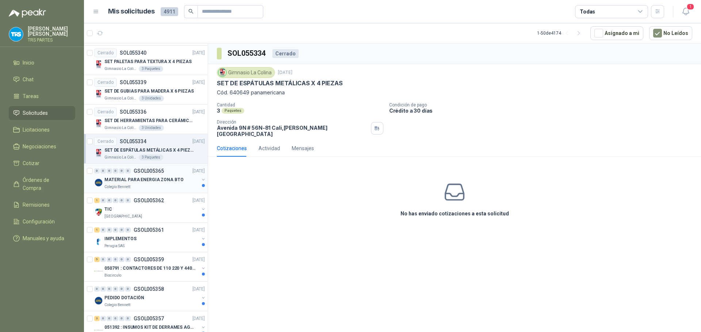
click at [170, 182] on p "MATERIAL PARA ENERGIA ZONA BTO" at bounding box center [143, 180] width 79 height 7
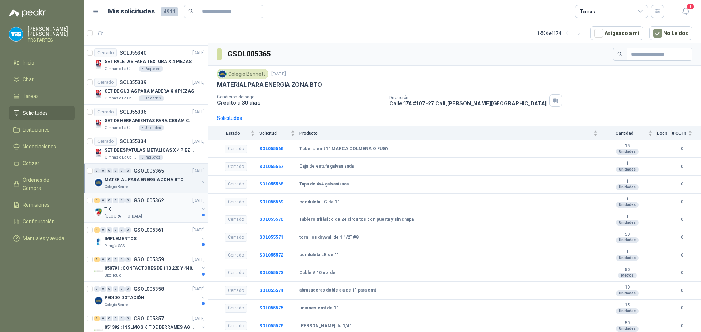
click at [166, 204] on div "1 0 0 0 0 0 GSOL005362 [DATE]" at bounding box center [150, 200] width 112 height 9
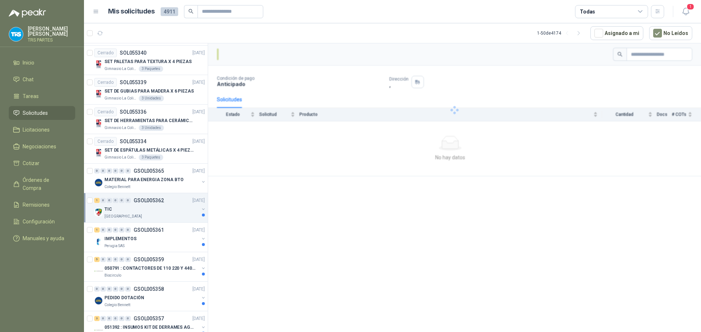
scroll to position [803, 0]
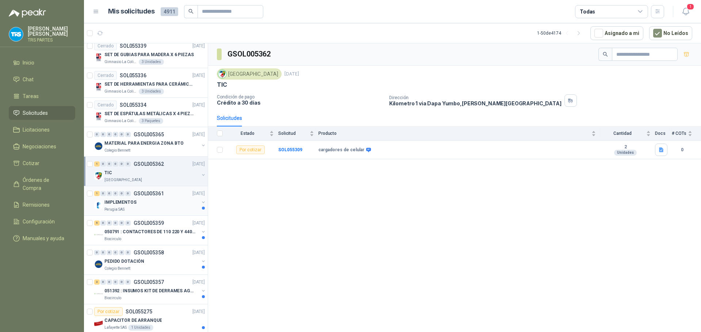
click at [168, 200] on div "IMPLEMENTOS" at bounding box center [151, 202] width 95 height 9
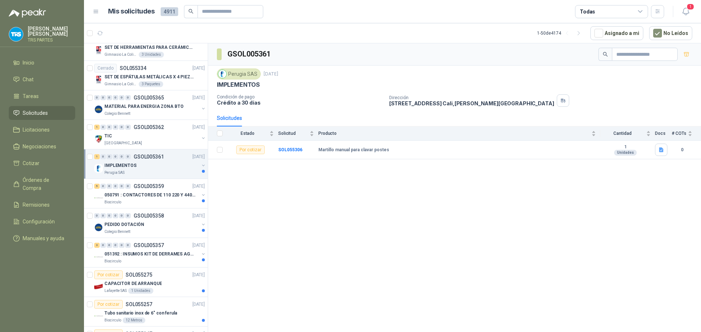
scroll to position [876, 0]
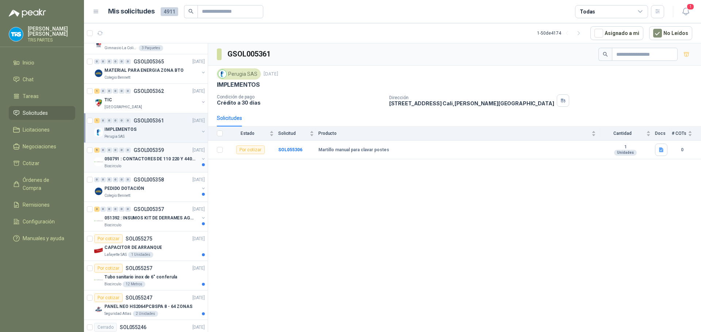
click at [170, 161] on p "050791 : CONTACTORES DE 110 220 Y 440 V" at bounding box center [149, 159] width 91 height 7
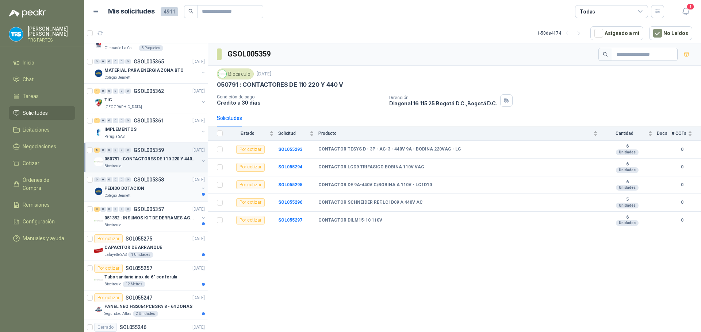
click at [171, 187] on div "PEDIDO DOTACIÓN" at bounding box center [151, 188] width 95 height 9
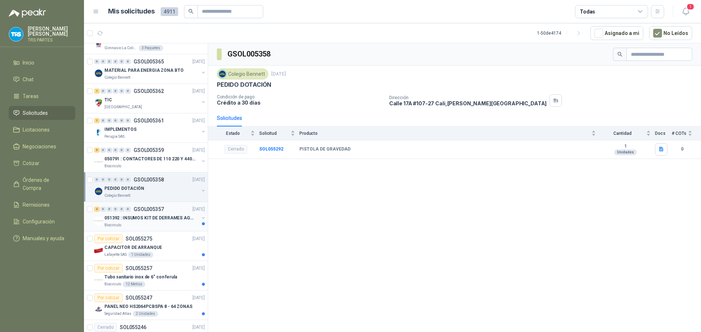
click at [171, 214] on div "051392 : INSUMOS KIT DE DERRAMES AGOSTO 2025" at bounding box center [151, 218] width 95 height 9
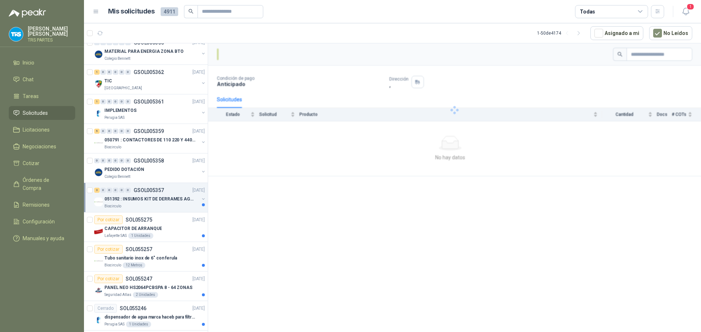
scroll to position [912, 0]
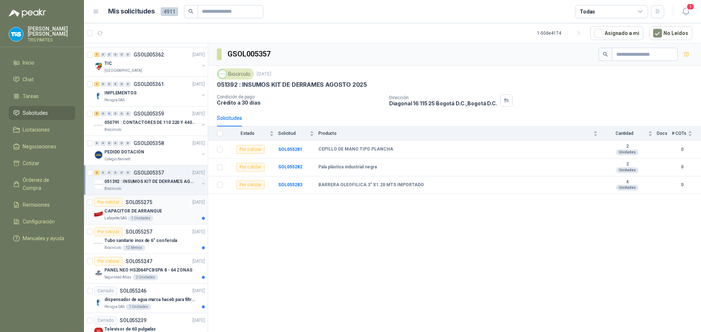
click at [169, 198] on div "Por cotizar SOL055275 [DATE]" at bounding box center [149, 202] width 111 height 9
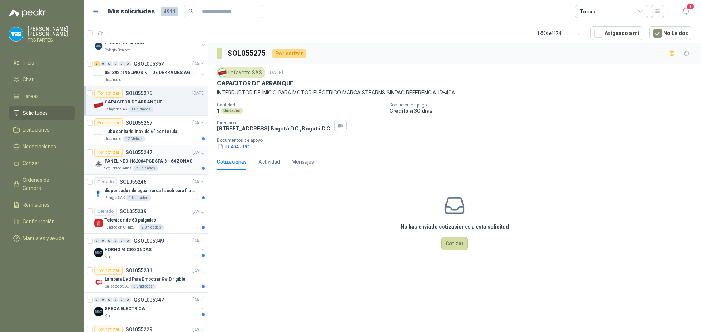
scroll to position [1022, 0]
click at [237, 145] on button "IR-40A.JPG" at bounding box center [233, 147] width 33 height 8
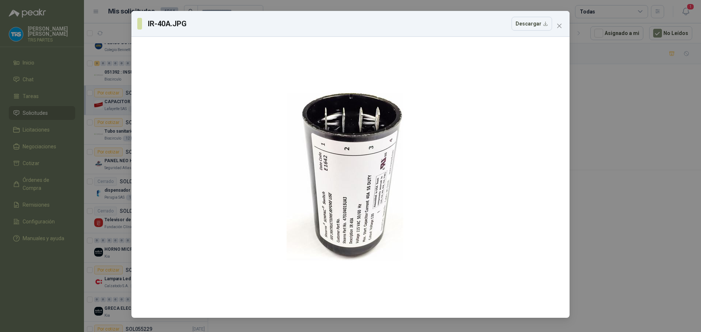
click at [559, 20] on div "IR-40A.JPG Descargar" at bounding box center [350, 24] width 426 height 14
drag, startPoint x: 558, startPoint y: 22, endPoint x: 558, endPoint y: 29, distance: 7.0
click at [558, 23] on button "Close" at bounding box center [559, 26] width 12 height 12
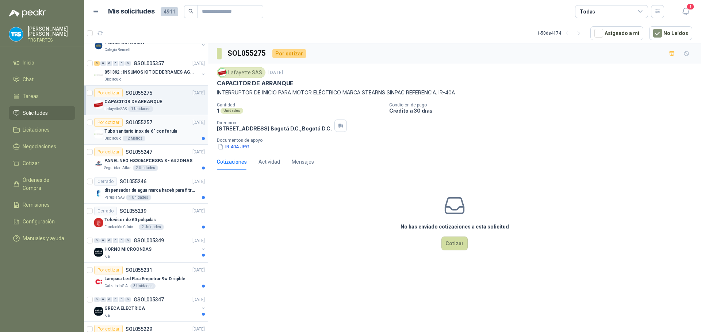
click at [162, 131] on p "Tubo sanitario inox de 6" con ferula" at bounding box center [140, 131] width 73 height 7
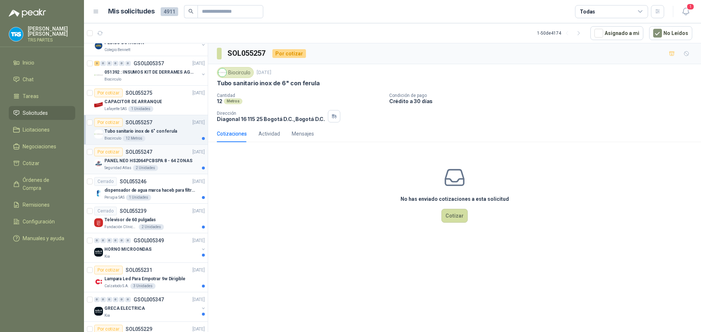
click at [164, 159] on p "PANEL NEO HS2064PCBSPA 8 - 64 ZONAS" at bounding box center [148, 161] width 88 height 7
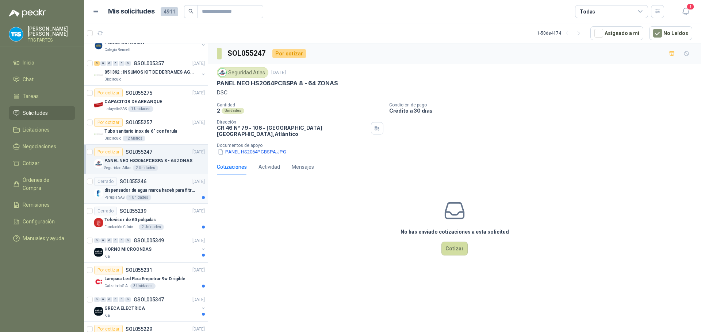
click at [163, 190] on p "dispensador de agua marca haceb para filtros Nikkei" at bounding box center [149, 190] width 91 height 7
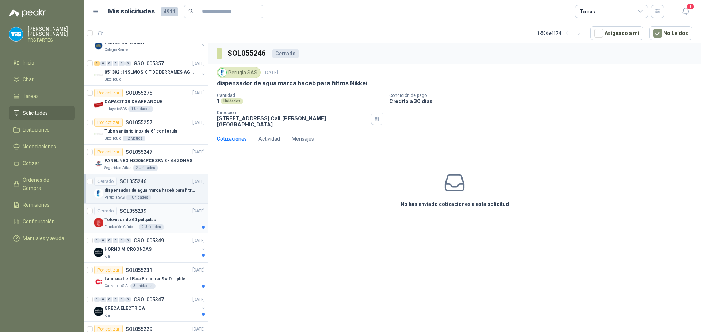
click at [164, 221] on div "Televisor de 60 pulgadas" at bounding box center [154, 220] width 100 height 9
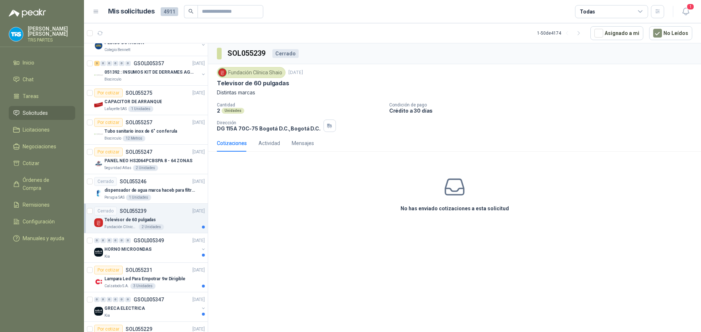
scroll to position [1058, 0]
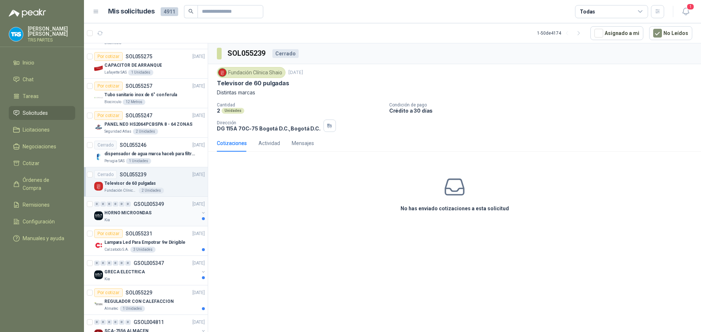
click at [171, 211] on div "HORNO MICROONDAS" at bounding box center [151, 213] width 95 height 9
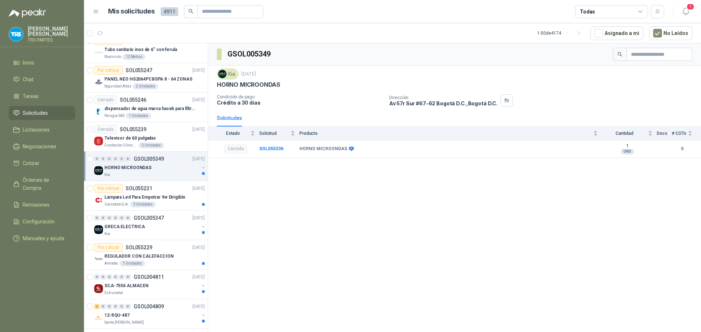
scroll to position [1131, 0]
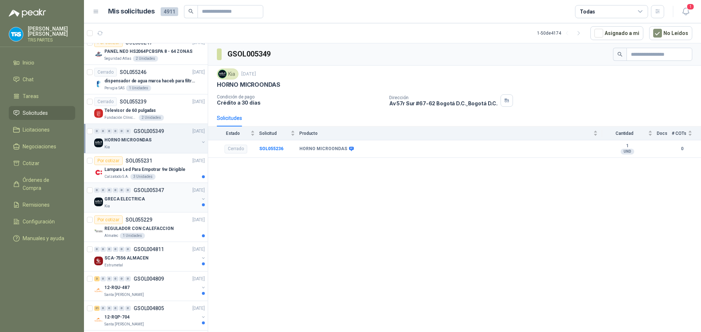
click at [170, 192] on div "0 0 0 0 0 0 GSOL005347 [DATE]" at bounding box center [150, 190] width 112 height 9
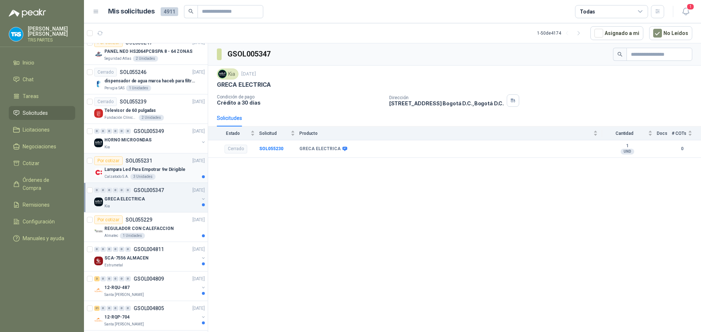
click at [174, 172] on p "Lampara Led Para Empotrar 9w Dirigible" at bounding box center [144, 169] width 81 height 7
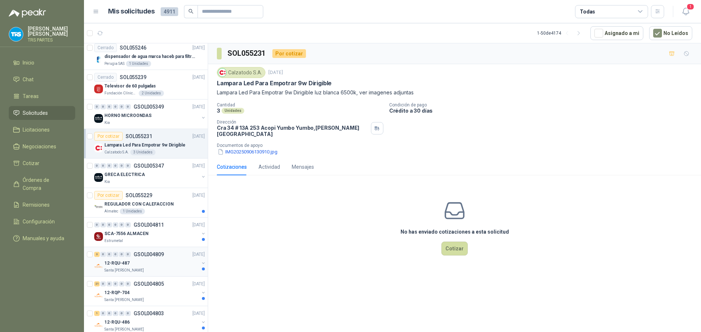
scroll to position [1168, 0]
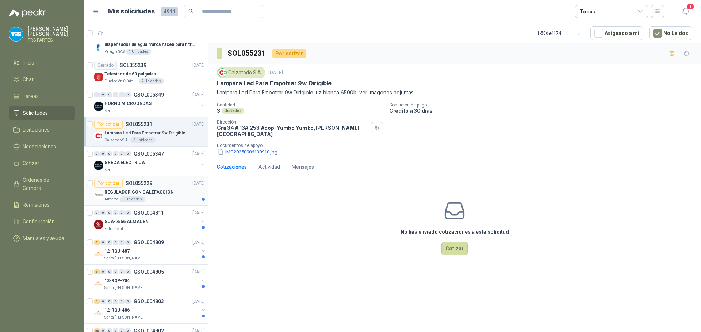
click at [147, 185] on p "SOL055229" at bounding box center [139, 183] width 27 height 5
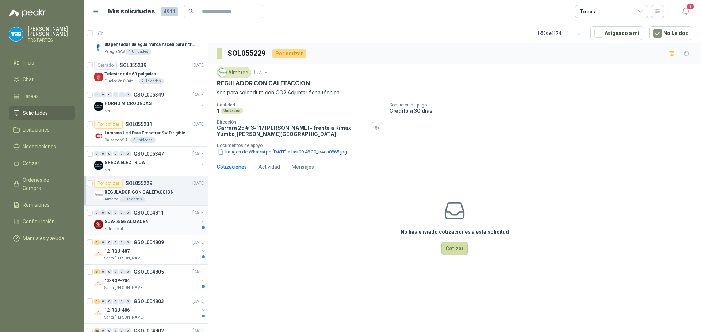
click at [162, 216] on p "GSOL004811" at bounding box center [149, 213] width 30 height 5
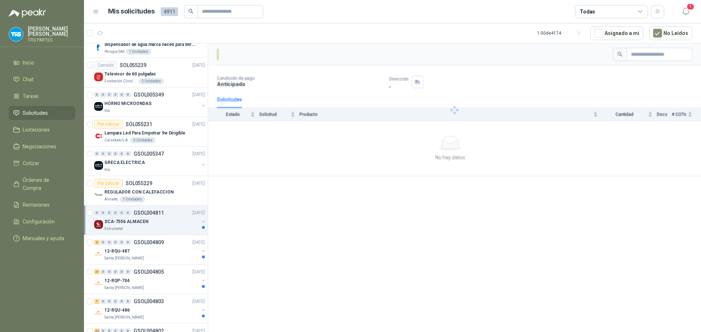
scroll to position [1203, 0]
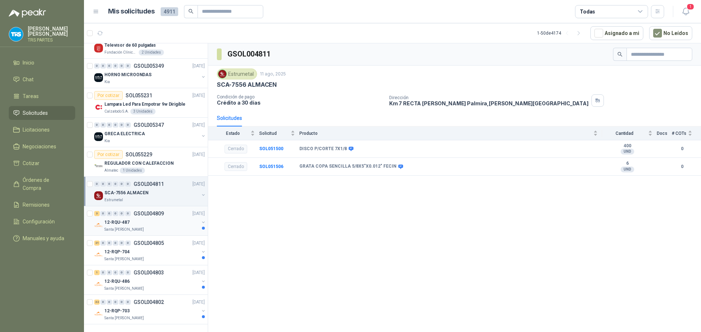
click at [162, 218] on div "12-RQU-487" at bounding box center [151, 222] width 95 height 9
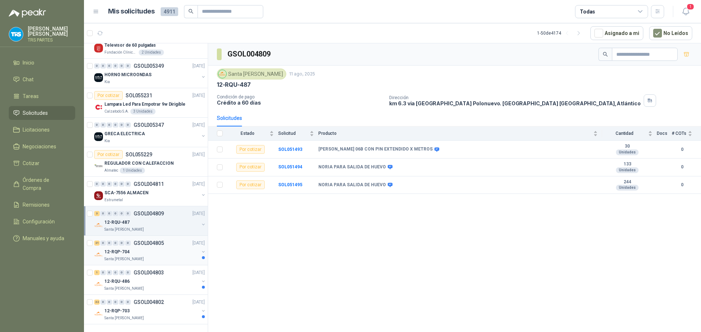
click at [150, 239] on div "21 0 0 0 0 0 GSOL004805 [DATE]" at bounding box center [150, 243] width 112 height 9
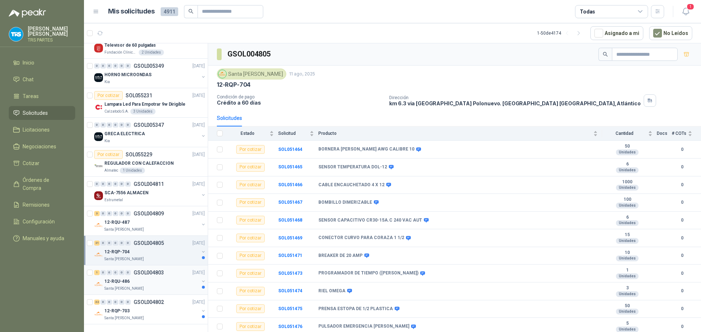
click at [157, 277] on div "12-RQU-486" at bounding box center [151, 281] width 95 height 9
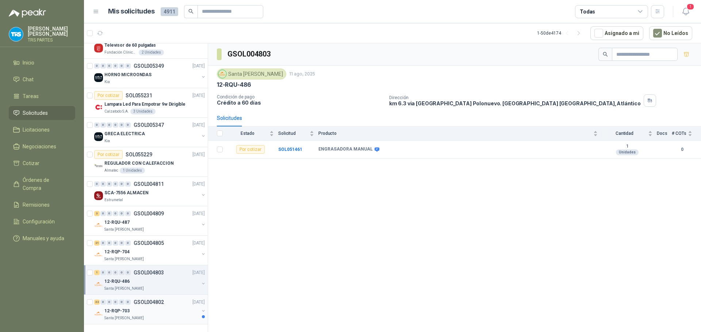
click at [158, 307] on div "12-RQP-703" at bounding box center [151, 311] width 95 height 9
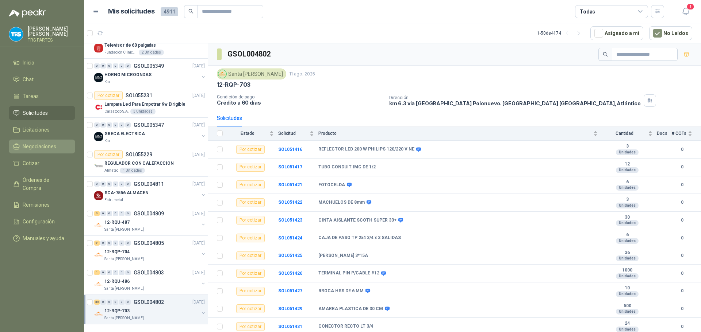
click at [30, 142] on link "Negociaciones" at bounding box center [42, 147] width 66 height 14
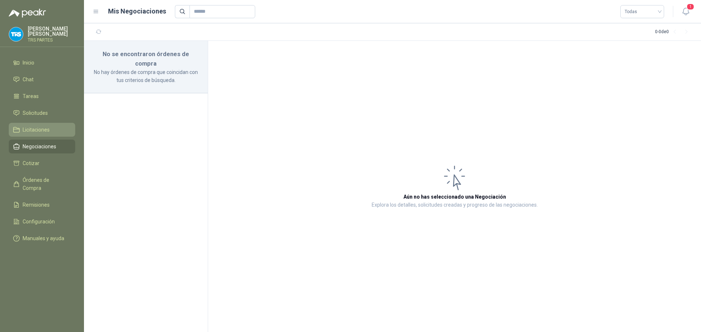
click at [30, 134] on link "Licitaciones" at bounding box center [42, 130] width 66 height 14
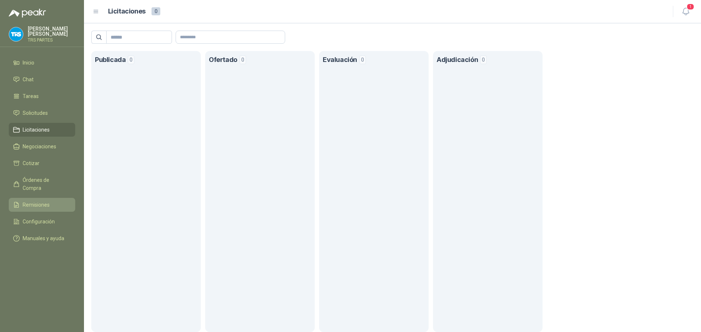
click at [27, 201] on span "Remisiones" at bounding box center [36, 205] width 27 height 8
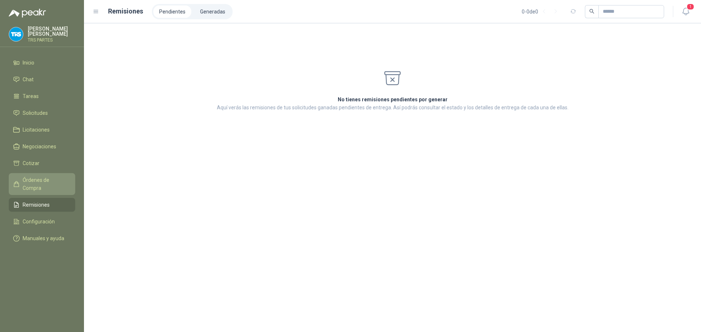
click at [31, 180] on span "Órdenes de Compra" at bounding box center [46, 184] width 46 height 16
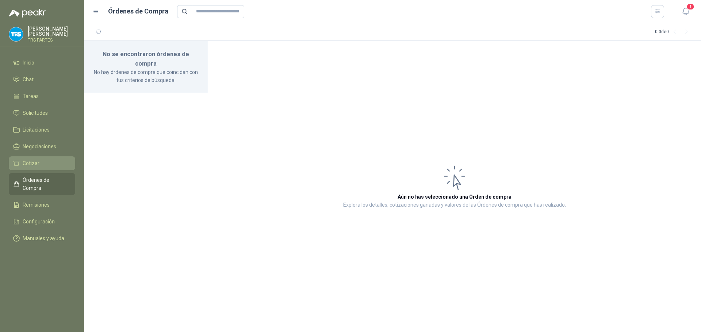
click at [31, 162] on span "Cotizar" at bounding box center [31, 163] width 17 height 8
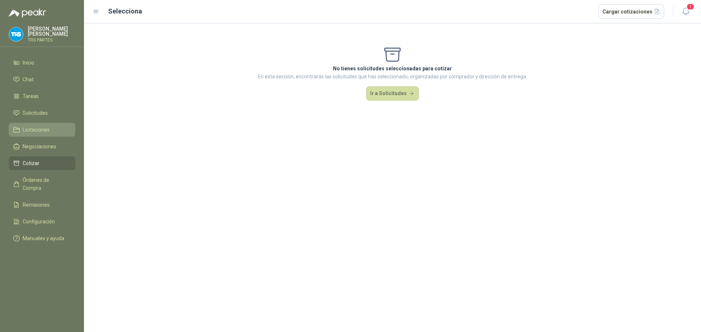
click at [34, 126] on span "Licitaciones" at bounding box center [36, 130] width 27 height 8
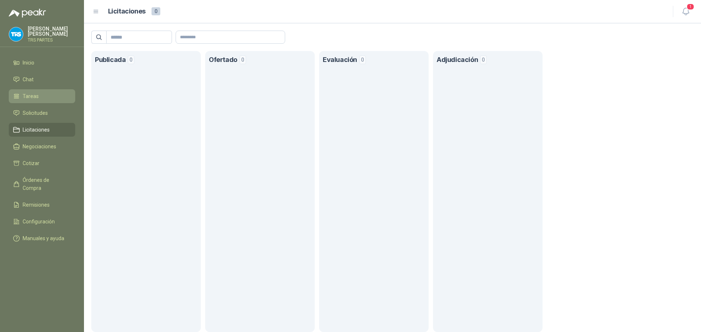
click at [35, 93] on span "Tareas" at bounding box center [31, 96] width 16 height 8
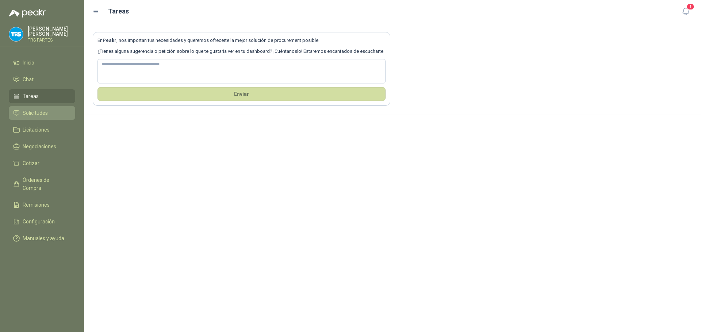
click at [30, 111] on span "Solicitudes" at bounding box center [35, 113] width 25 height 8
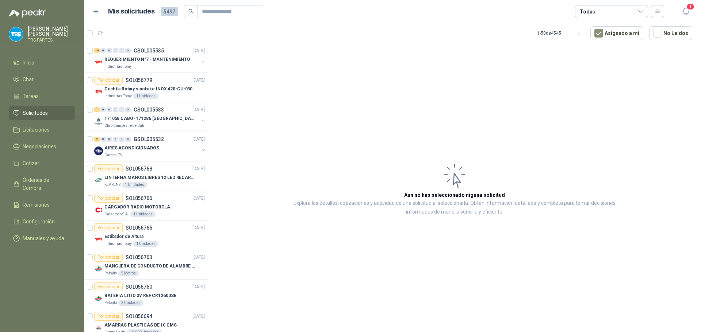
click at [98, 6] on div "Mis solicitudes 5497 Todas" at bounding box center [378, 11] width 571 height 13
click at [99, 11] on icon at bounding box center [96, 11] width 7 height 7
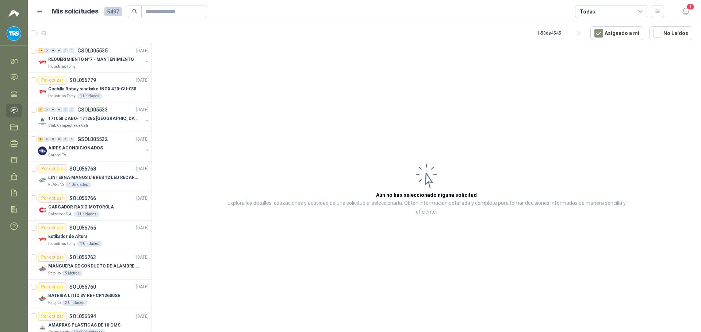
click at [639, 11] on icon at bounding box center [640, 11] width 7 height 7
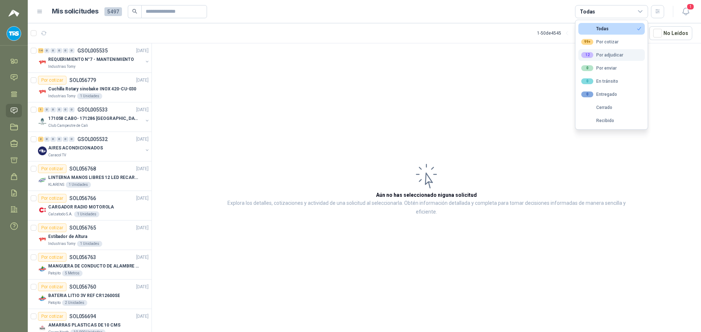
click at [609, 56] on div "12 Por adjudicar" at bounding box center [602, 55] width 42 height 6
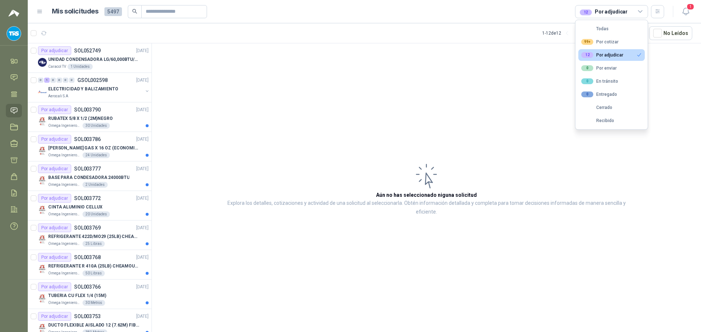
click at [269, 113] on article "Aún no has seleccionado niguna solicitud Explora los detalles, cotizaciones y a…" at bounding box center [426, 189] width 549 height 292
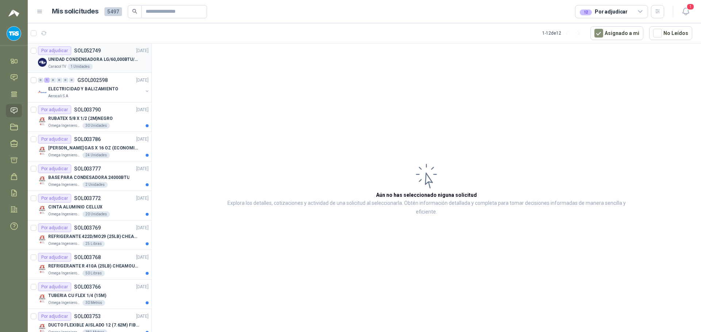
click at [115, 61] on p "UNIDAD CONDENSADORA LG/60,000BTU/220V/R410A: I" at bounding box center [93, 59] width 91 height 7
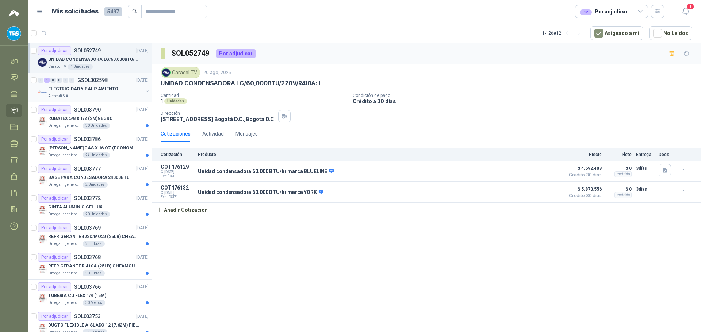
click at [113, 90] on div "ELECTRICIDAD Y BALIZAMIENTO" at bounding box center [95, 89] width 95 height 9
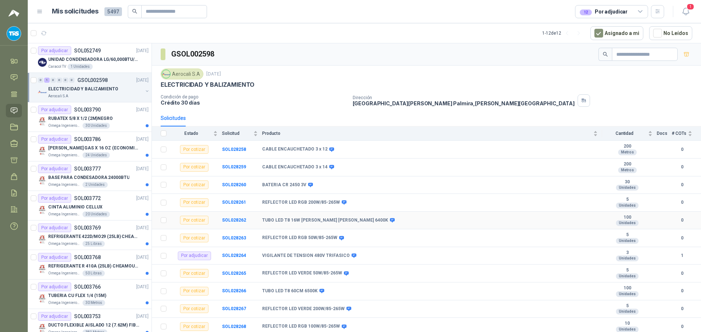
scroll to position [1, 0]
click at [93, 113] on div "Por adjudicar SOL003790" at bounding box center [69, 109] width 63 height 9
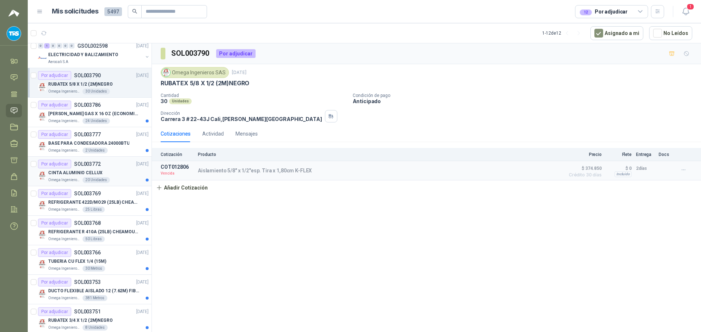
scroll to position [73, 0]
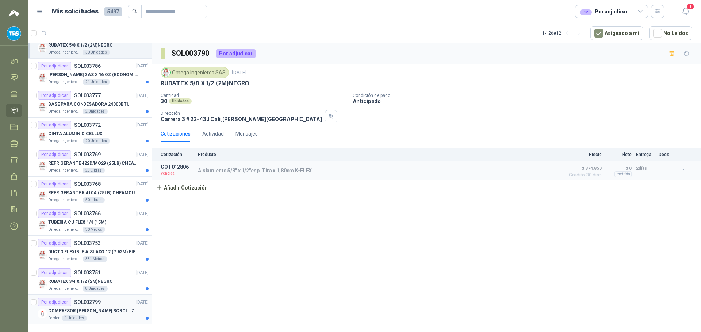
click at [112, 314] on p "COMPRESOR [PERSON_NAME] SCROLL ZP103KCE-TF5-522" at bounding box center [93, 311] width 91 height 7
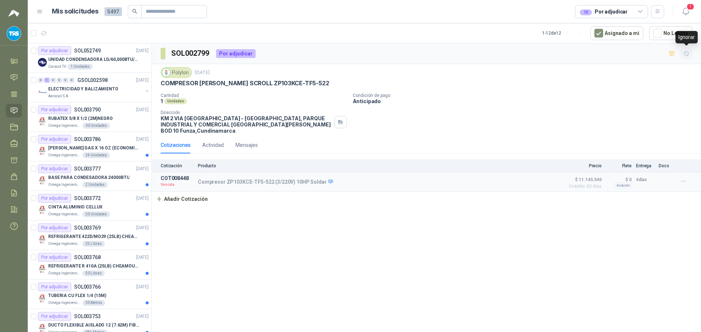
click at [684, 53] on icon "button" at bounding box center [686, 53] width 4 height 4
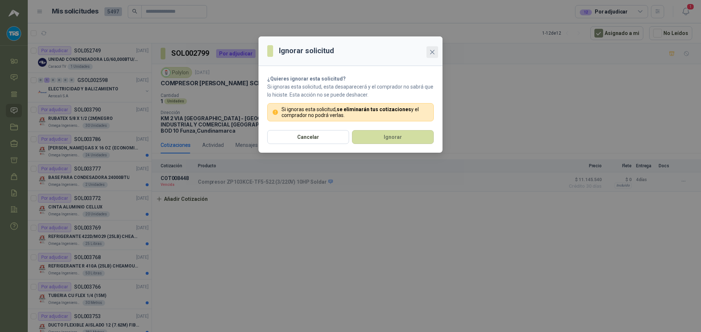
click at [431, 53] on icon "close" at bounding box center [432, 52] width 4 height 4
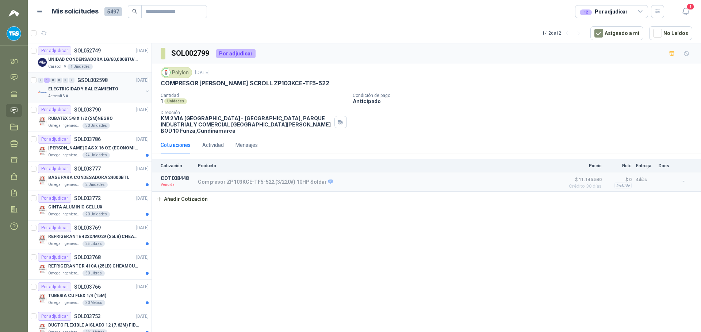
click at [93, 88] on p "ELECTRICIDAD Y BALIZAMIENTO" at bounding box center [83, 89] width 70 height 7
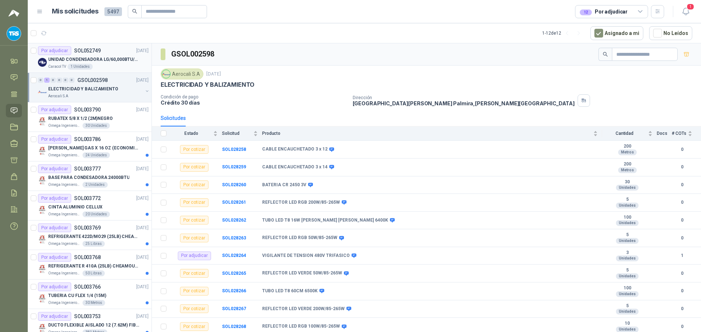
click at [103, 58] on p "UNIDAD CONDENSADORA LG/60,000BTU/220V/R410A: I" at bounding box center [93, 59] width 91 height 7
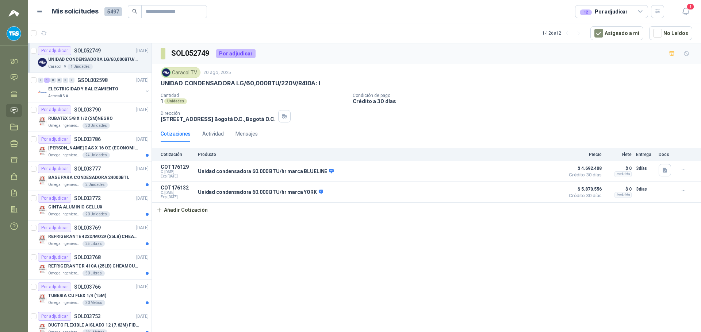
click at [627, 14] on div "12 Por adjudicar" at bounding box center [611, 11] width 73 height 13
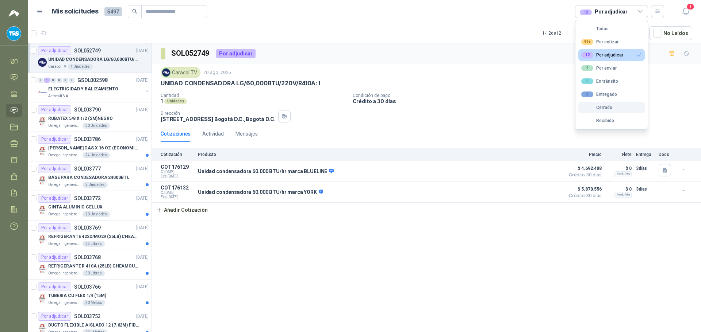
click at [607, 111] on button "Cerrado" at bounding box center [611, 108] width 66 height 12
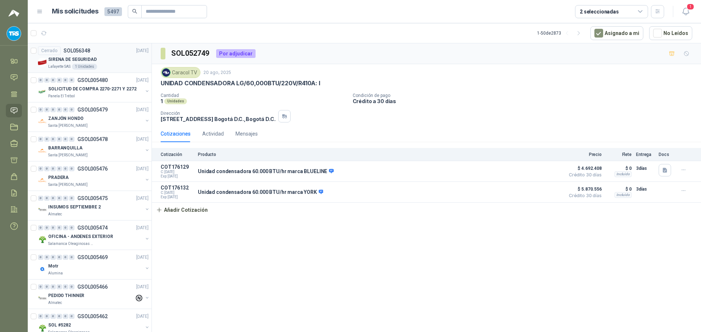
click at [85, 56] on p "SIRENA DE SEGURIDAD" at bounding box center [72, 59] width 49 height 7
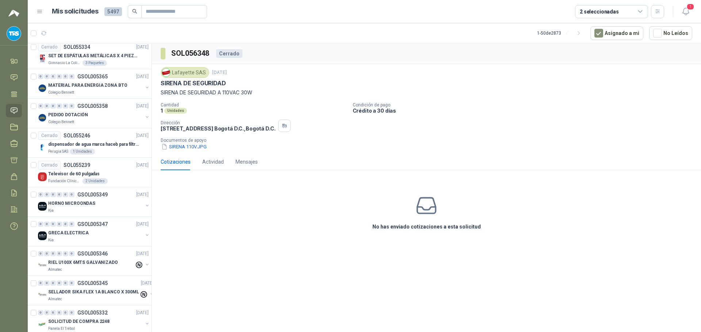
scroll to position [1203, 0]
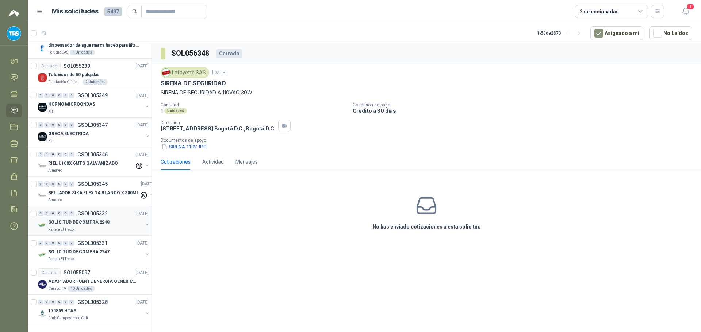
click at [100, 220] on p "SOLICITUD DE COMPRA 2248" at bounding box center [78, 222] width 61 height 7
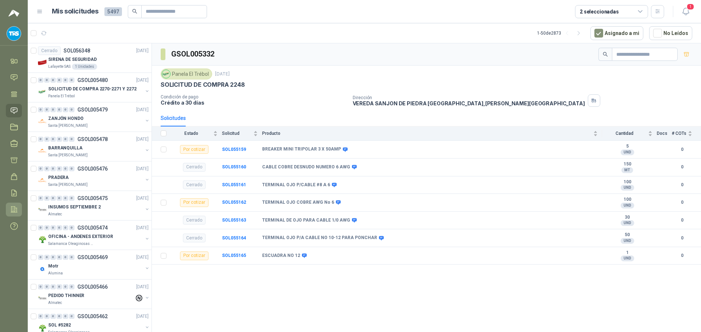
click at [12, 214] on link "Configuración" at bounding box center [14, 210] width 16 height 14
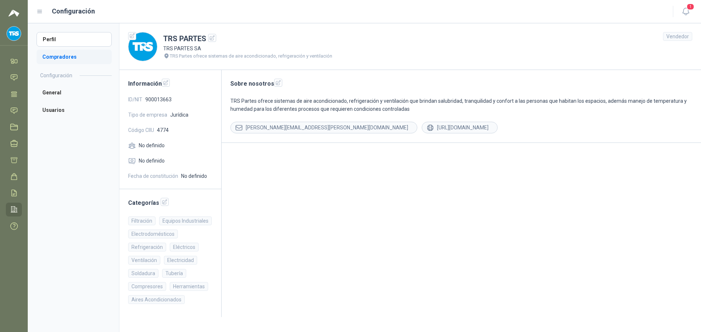
click at [59, 55] on li "Compradores" at bounding box center [73, 57] width 75 height 15
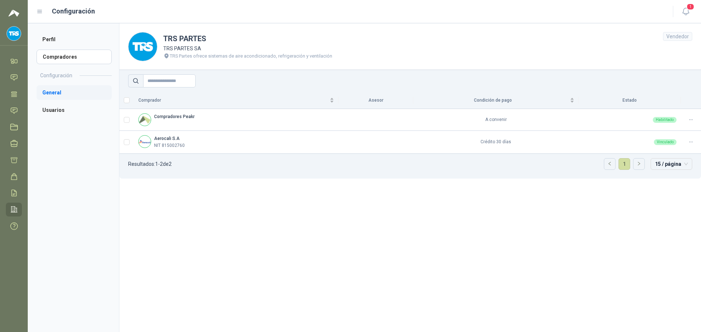
click at [54, 96] on li "General" at bounding box center [73, 92] width 75 height 15
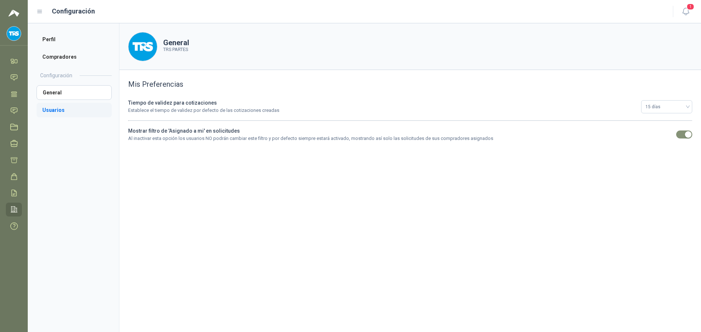
click at [53, 108] on li "Usuarios" at bounding box center [73, 110] width 75 height 15
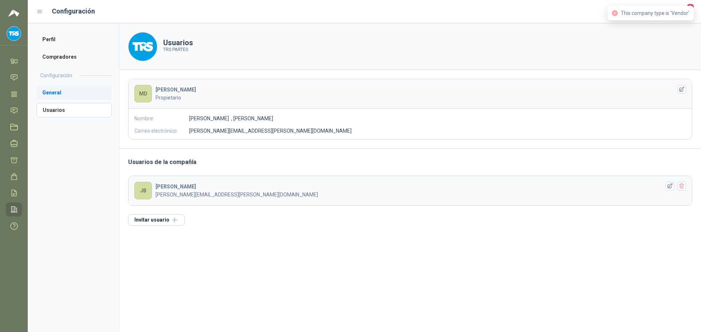
click at [59, 89] on li "General" at bounding box center [73, 92] width 75 height 15
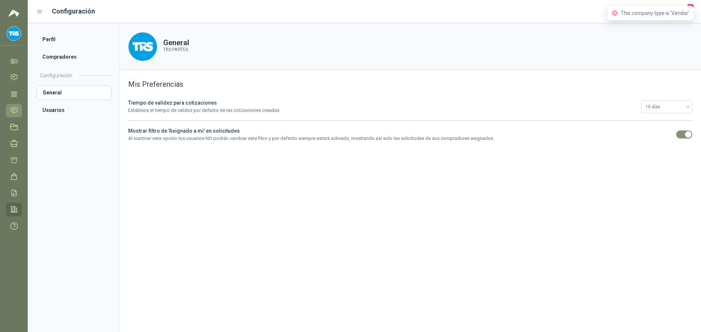
click at [22, 112] on link "Solicitudes" at bounding box center [14, 111] width 16 height 14
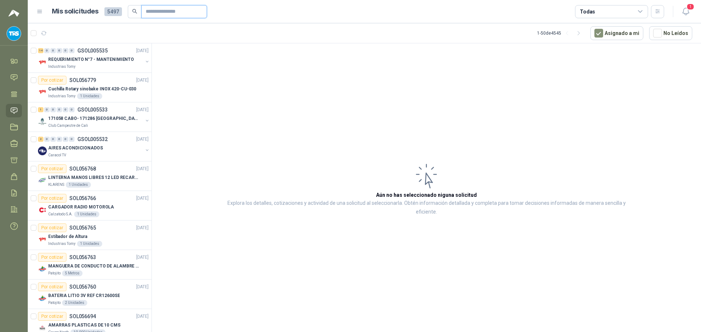
click at [151, 12] on input "text" at bounding box center [171, 11] width 51 height 12
click at [554, 90] on article "Aún no has seleccionado niguna solicitud Explora los detalles, cotizaciones y a…" at bounding box center [426, 189] width 549 height 292
click at [656, 12] on icon "button" at bounding box center [657, 11] width 6 height 6
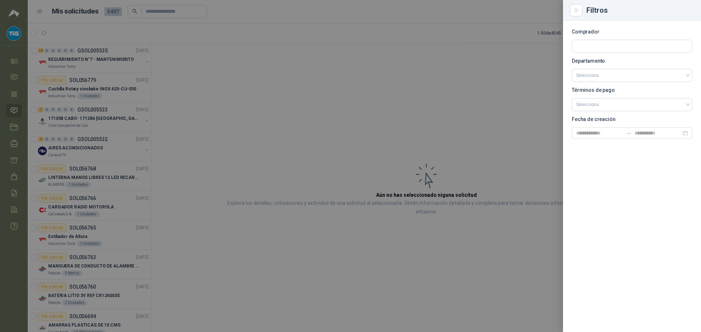
click at [656, 12] on div "Filtros" at bounding box center [639, 10] width 106 height 7
click at [571, 10] on button "Close" at bounding box center [576, 10] width 12 height 12
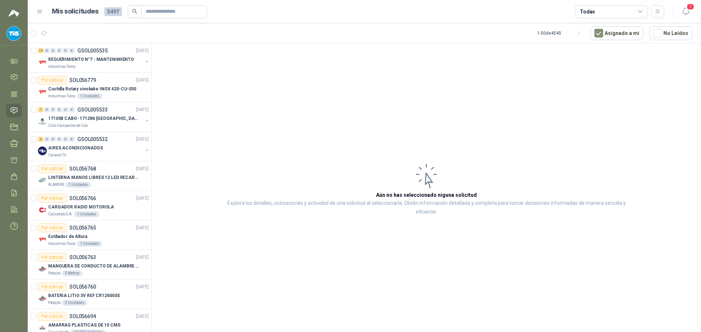
click at [595, 13] on div "Todas" at bounding box center [611, 11] width 73 height 13
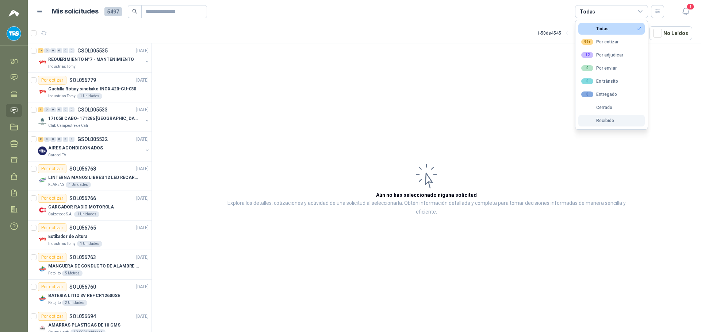
click at [603, 121] on div "Recibido" at bounding box center [597, 120] width 33 height 5
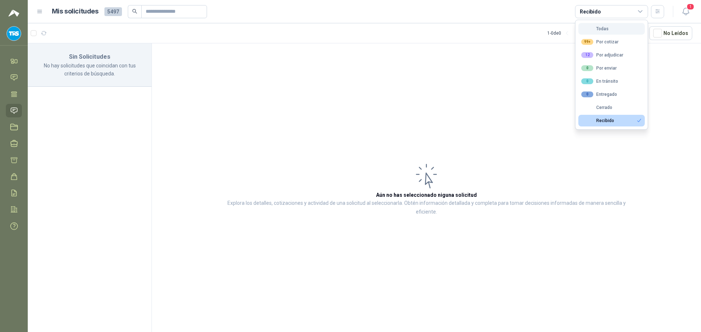
click at [614, 28] on button "Todas" at bounding box center [611, 29] width 66 height 12
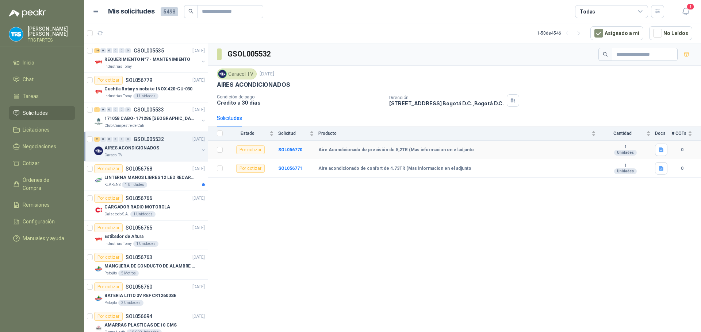
click at [302, 150] on td "SOL056770" at bounding box center [298, 150] width 40 height 19
click at [296, 147] on b "SOL056770" at bounding box center [290, 149] width 24 height 5
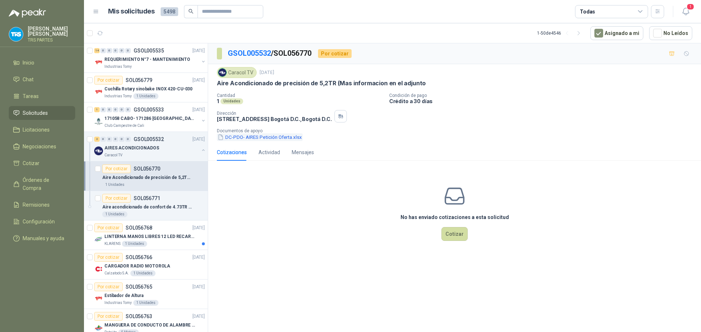
click at [289, 137] on button "DC-PDO- AIRES Petición Oferta.xlsx" at bounding box center [260, 138] width 86 height 8
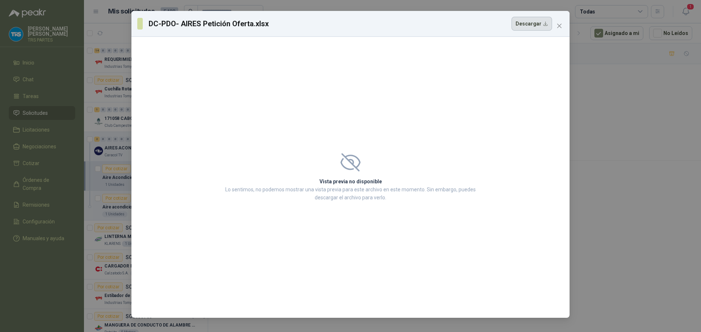
click at [540, 24] on button "Descargar" at bounding box center [531, 24] width 41 height 14
click at [557, 25] on icon "close" at bounding box center [559, 26] width 6 height 6
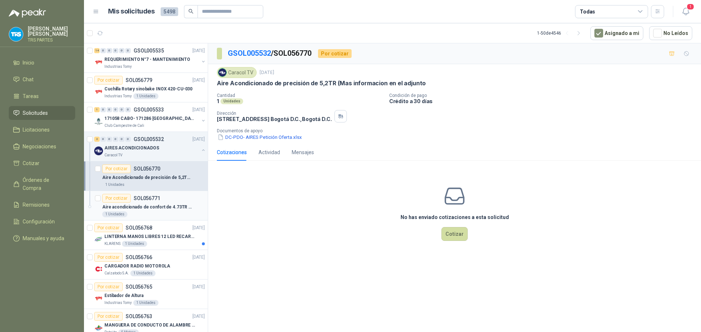
click at [154, 209] on p "Aire acondicionado de confort de 4.73TR (Mas informacion en el adjunto" at bounding box center [147, 207] width 91 height 7
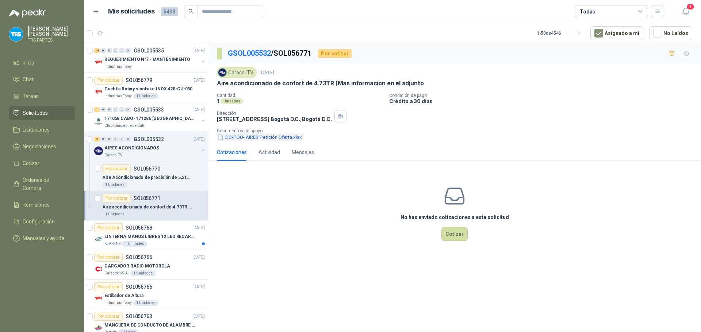
click at [255, 137] on button "DC-PDO- AIRES Petición Oferta.xlsx" at bounding box center [260, 138] width 86 height 8
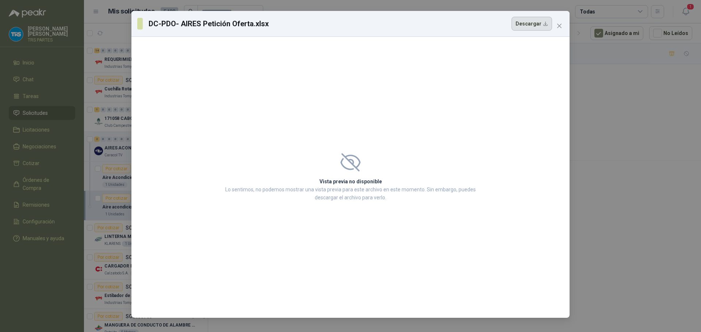
click at [533, 23] on button "Descargar" at bounding box center [531, 24] width 41 height 14
click at [560, 26] on icon "close" at bounding box center [559, 26] width 4 height 4
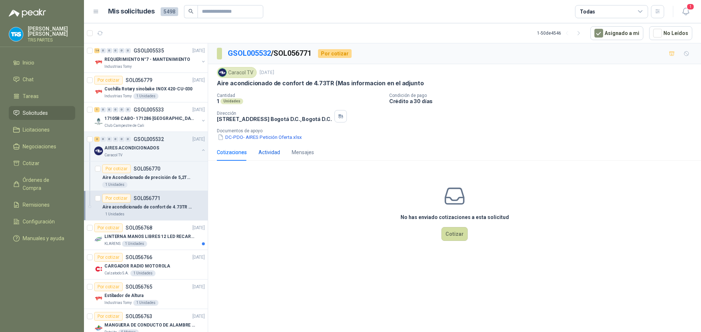
click at [268, 153] on div "Actividad" at bounding box center [269, 153] width 22 height 8
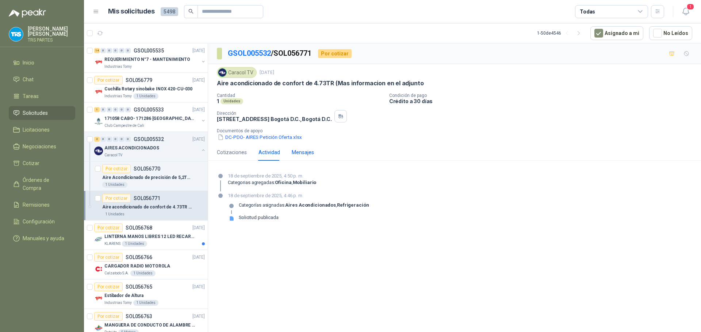
click at [303, 153] on div "Mensajes" at bounding box center [303, 153] width 22 height 8
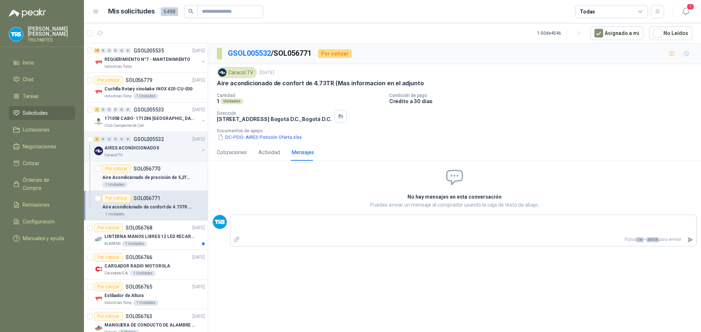
click at [165, 174] on p "Aire Acondicionado de precisión de 5,2TR (Mas informacion en el adjunto" at bounding box center [147, 177] width 91 height 7
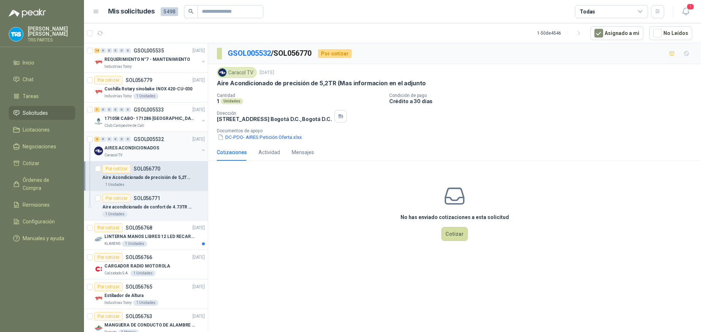
click at [170, 149] on div "AIRES ACONDICIONADOS" at bounding box center [151, 148] width 95 height 9
